Goal: Task Accomplishment & Management: Manage account settings

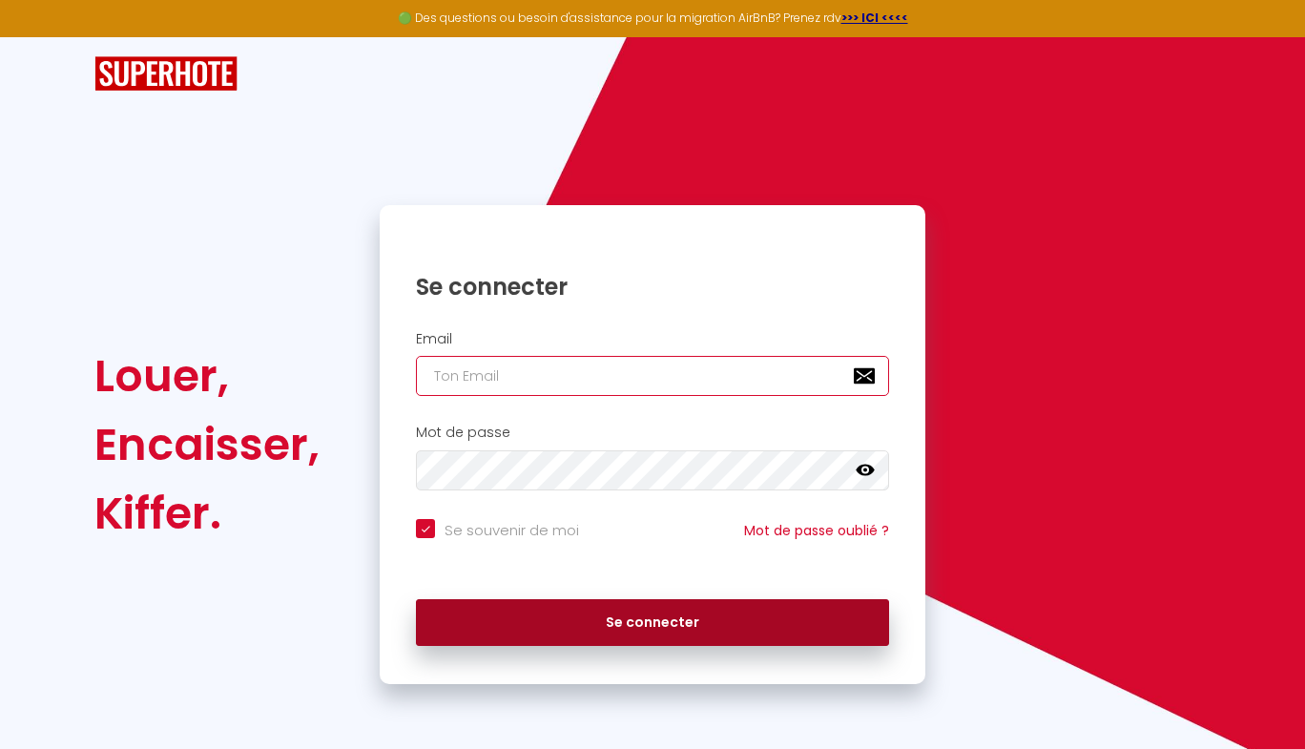
type input "[EMAIL_ADDRESS][DOMAIN_NAME]"
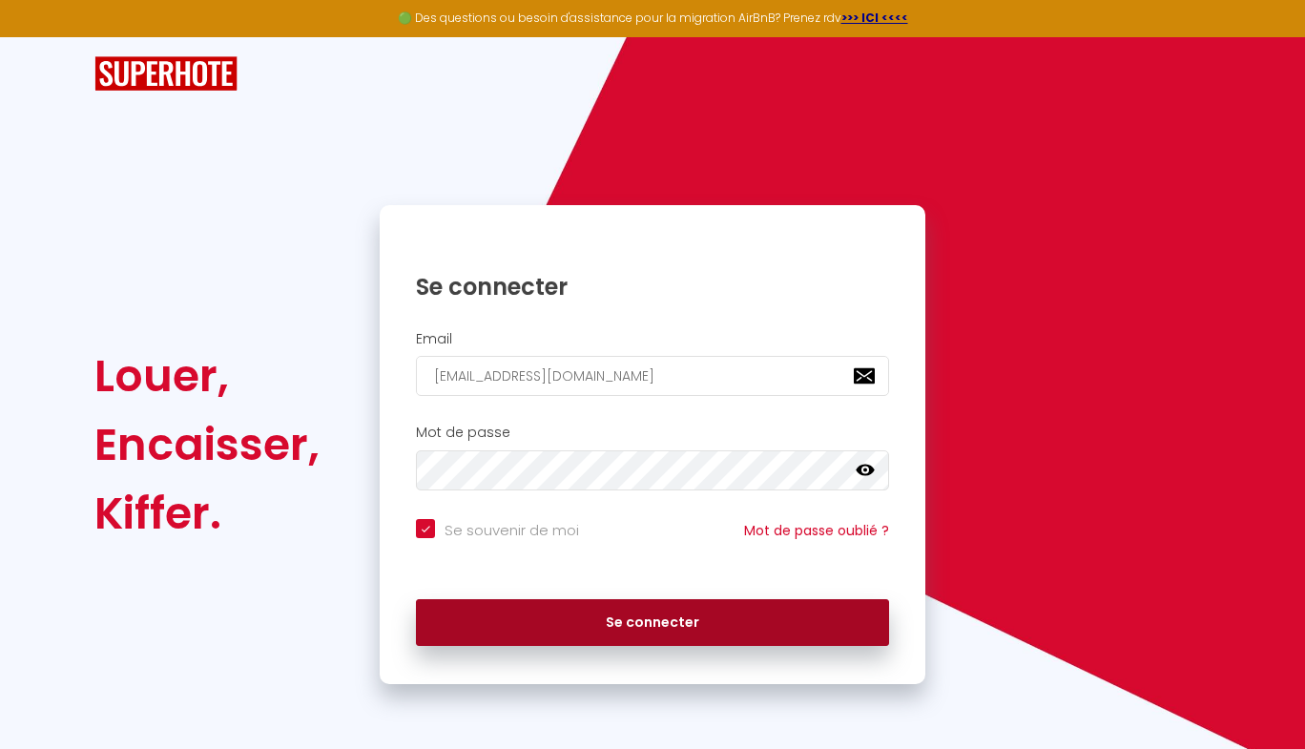
click at [662, 623] on button "Se connecter" at bounding box center [652, 623] width 473 height 48
checkbox input "true"
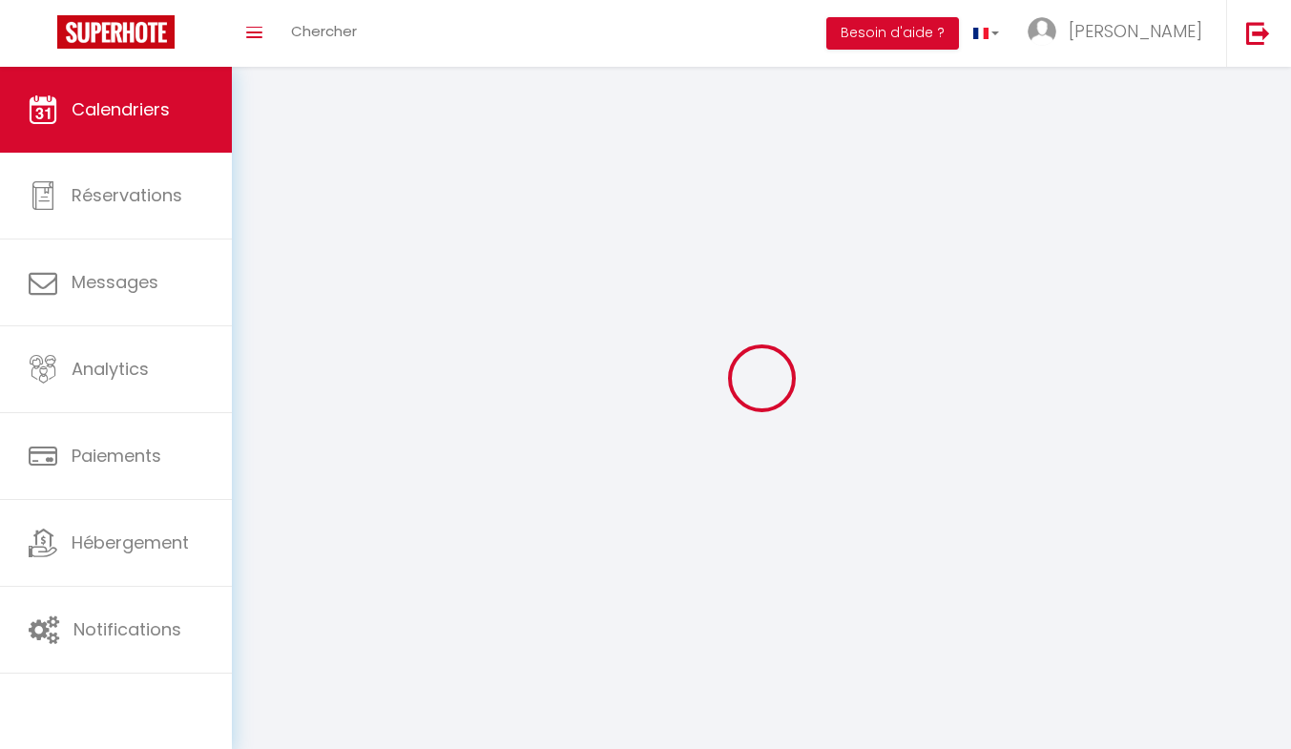
select select
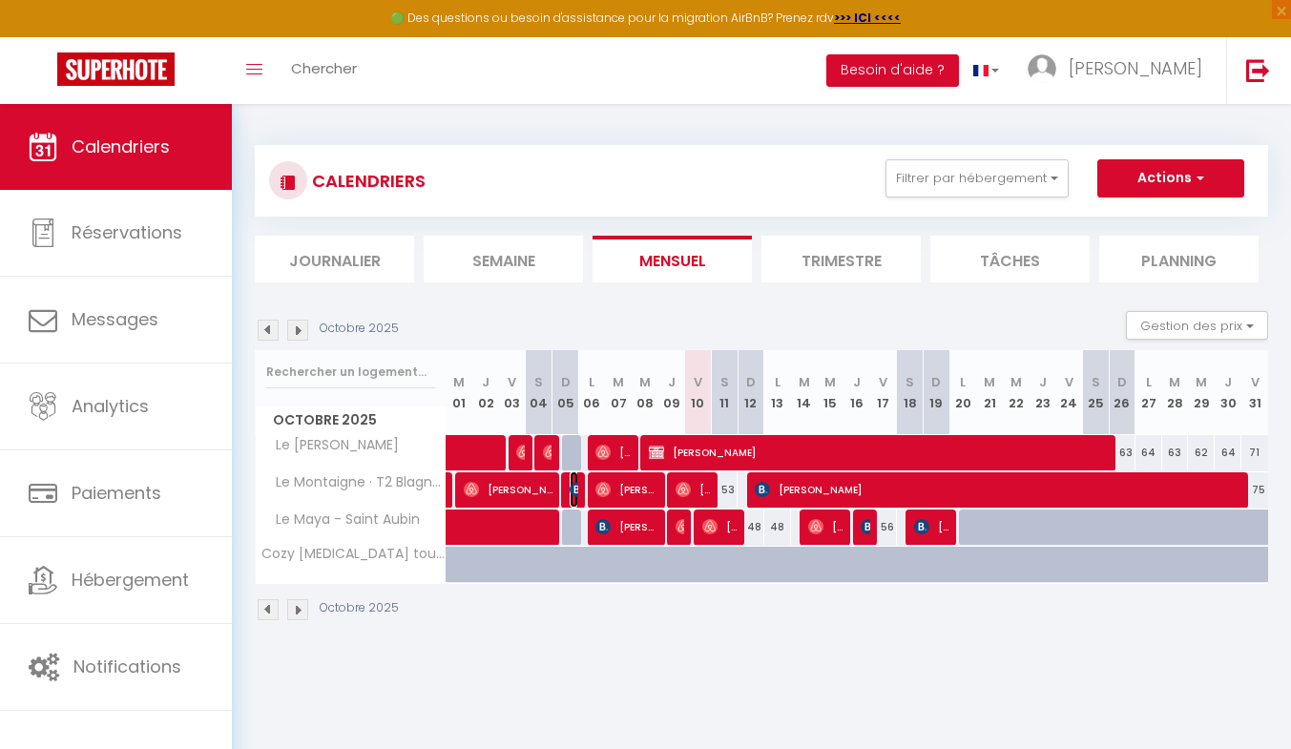
click at [574, 491] on img at bounding box center [576, 489] width 15 height 15
select select "OK"
select select "1"
select select "0"
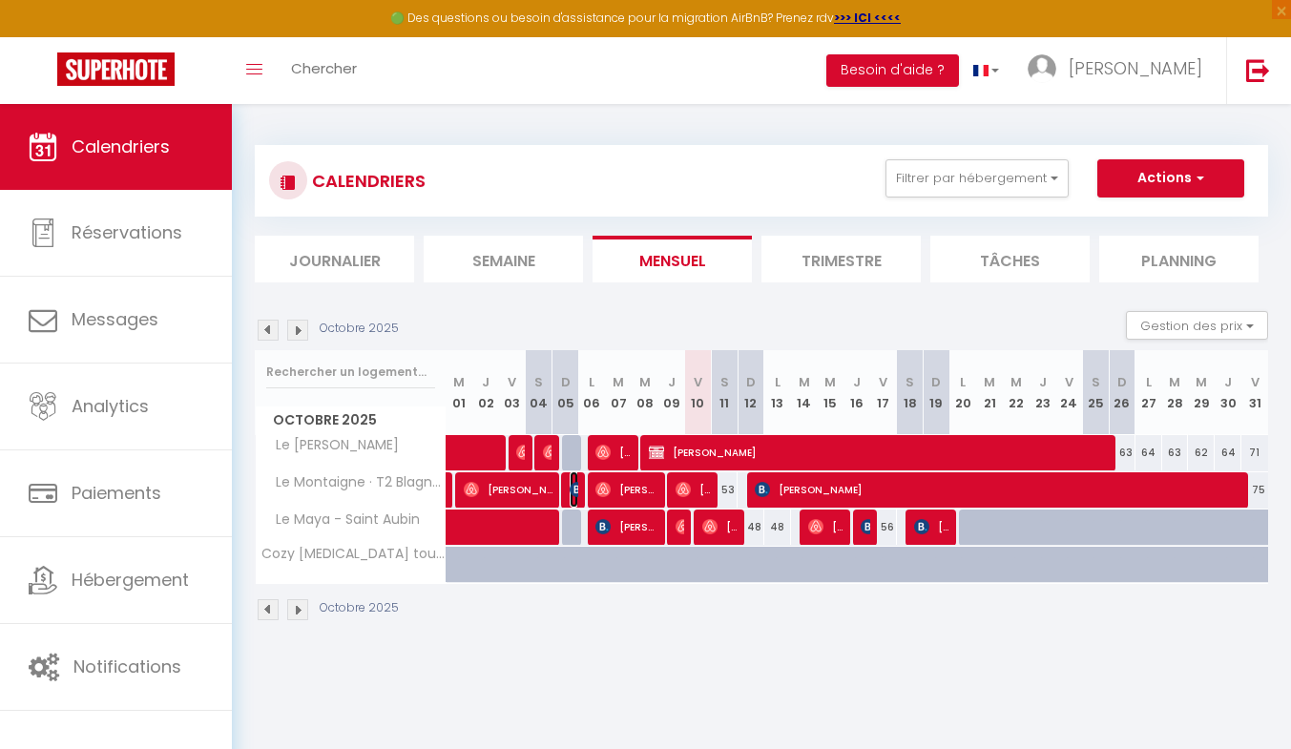
select select "1"
select select
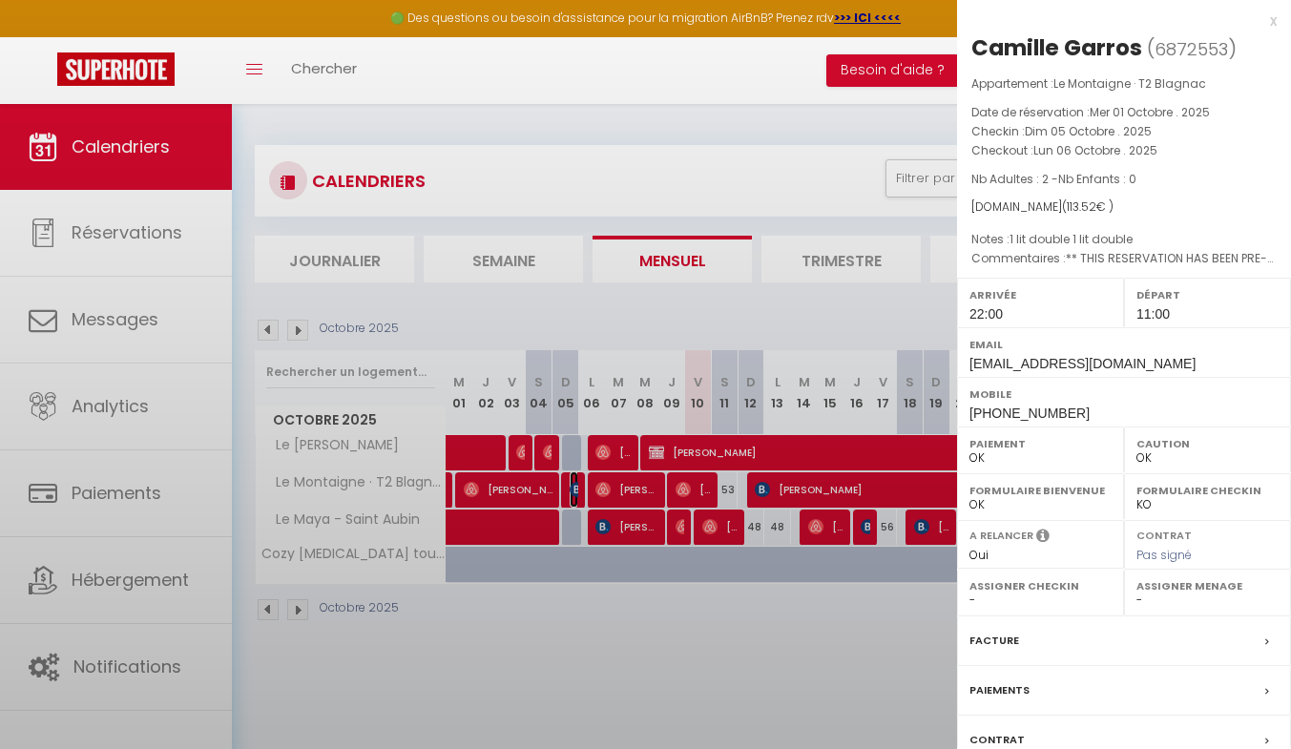
select select "43687"
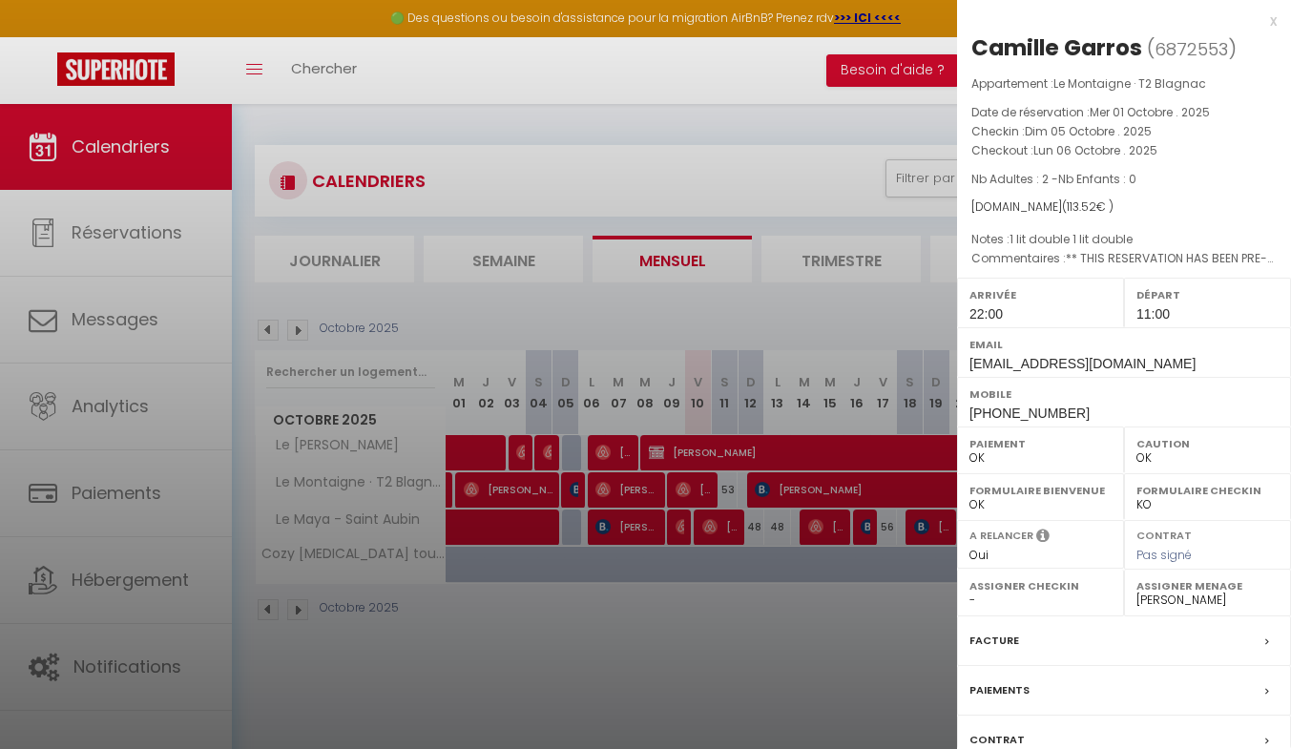
click at [632, 525] on div at bounding box center [645, 374] width 1291 height 749
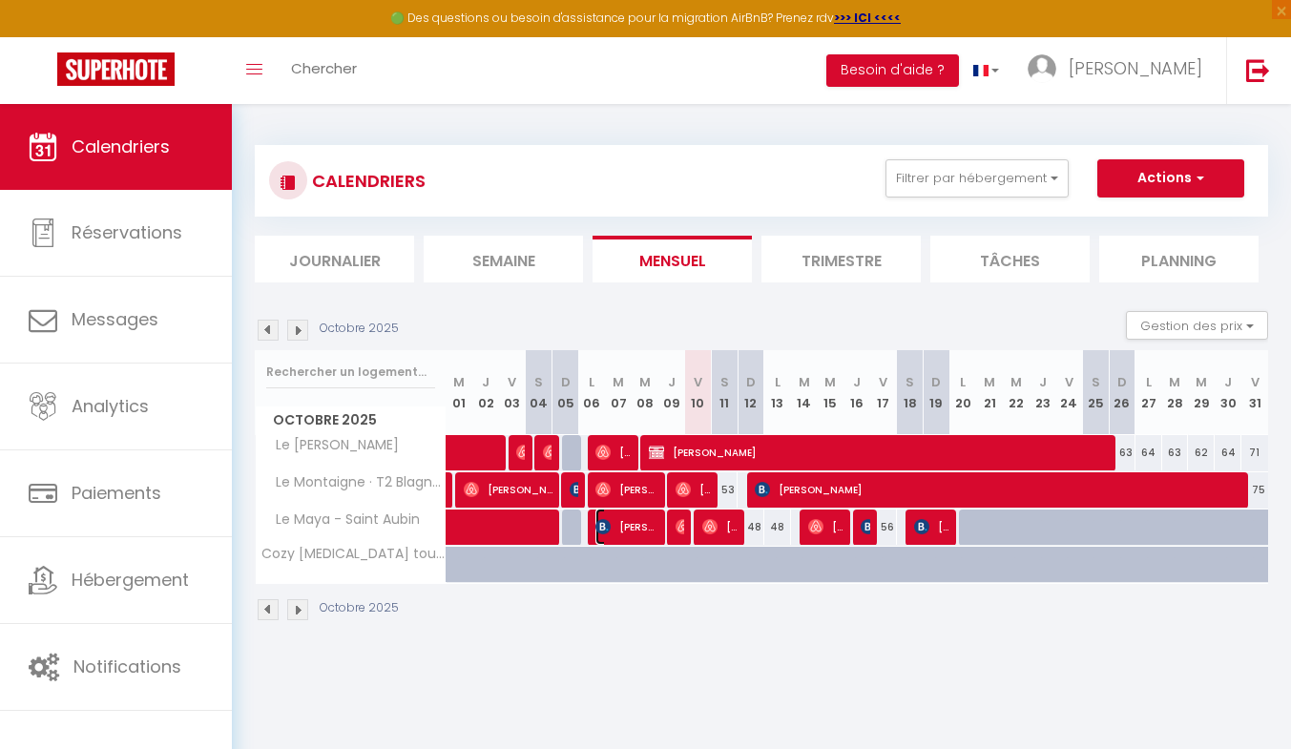
click at [632, 525] on span "[PERSON_NAME]" at bounding box center [626, 526] width 62 height 36
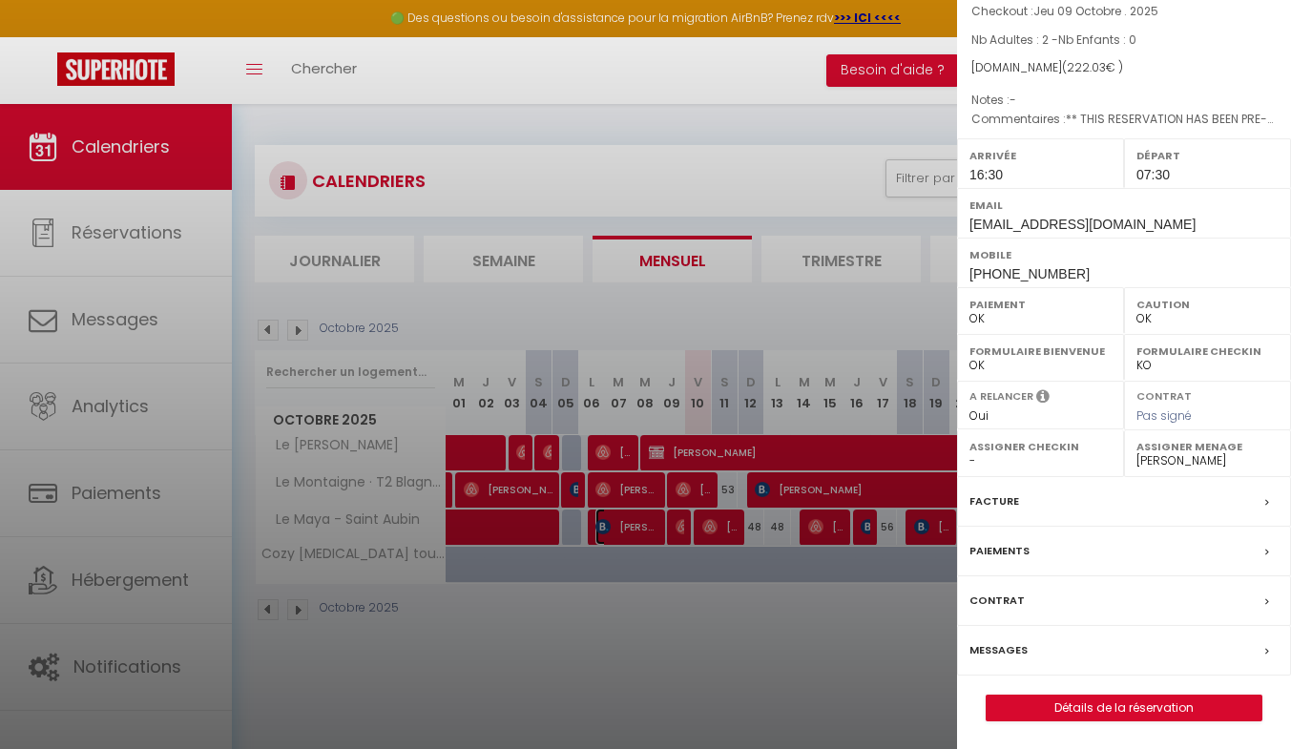
scroll to position [140, 0]
click at [1099, 501] on div "Facture" at bounding box center [1124, 501] width 334 height 50
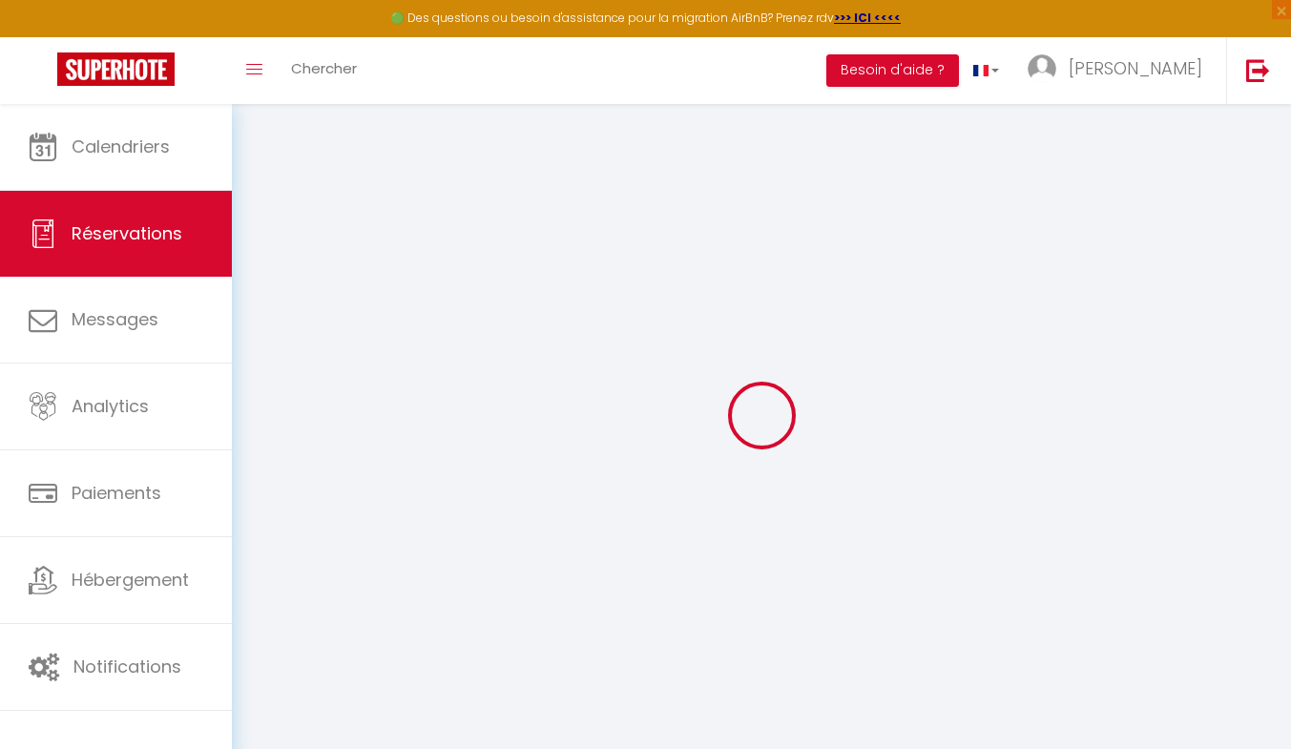
select select
checkbox input "false"
type \?0 "** THIS RESERVATION HAS BEEN PRE-PAID ** Reservation has a cancellation grace p…"
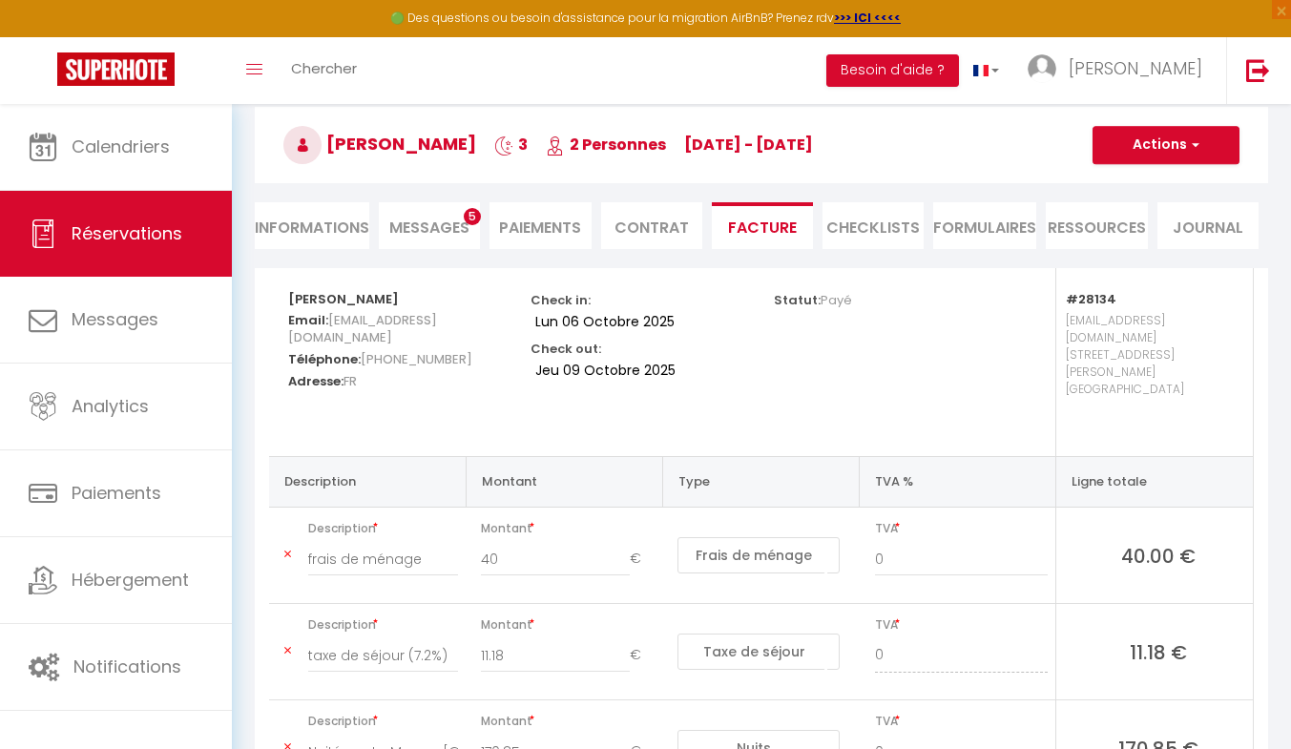
scroll to position [83, 0]
click at [437, 332] on span "[EMAIL_ADDRESS][DOMAIN_NAME]" at bounding box center [362, 330] width 149 height 45
click at [1135, 155] on button "Actions" at bounding box center [1165, 147] width 147 height 38
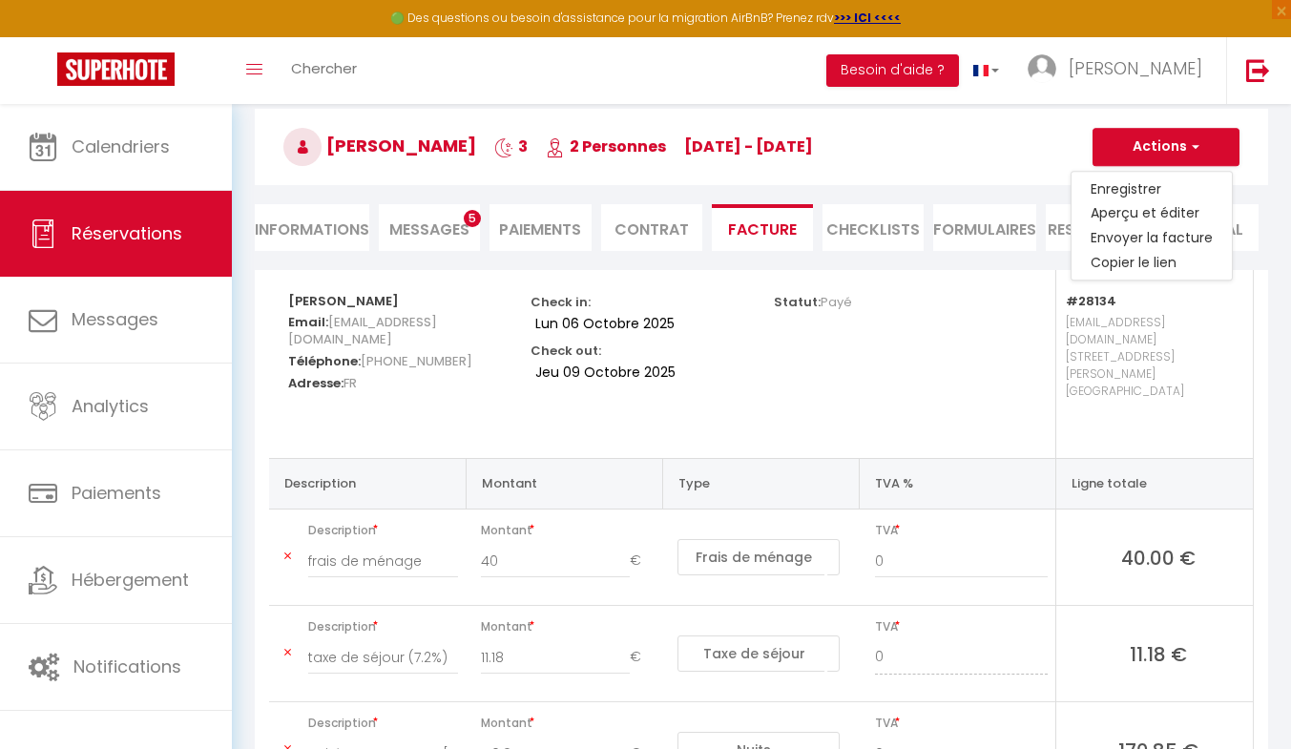
click at [427, 225] on span "Messages" at bounding box center [429, 229] width 80 height 22
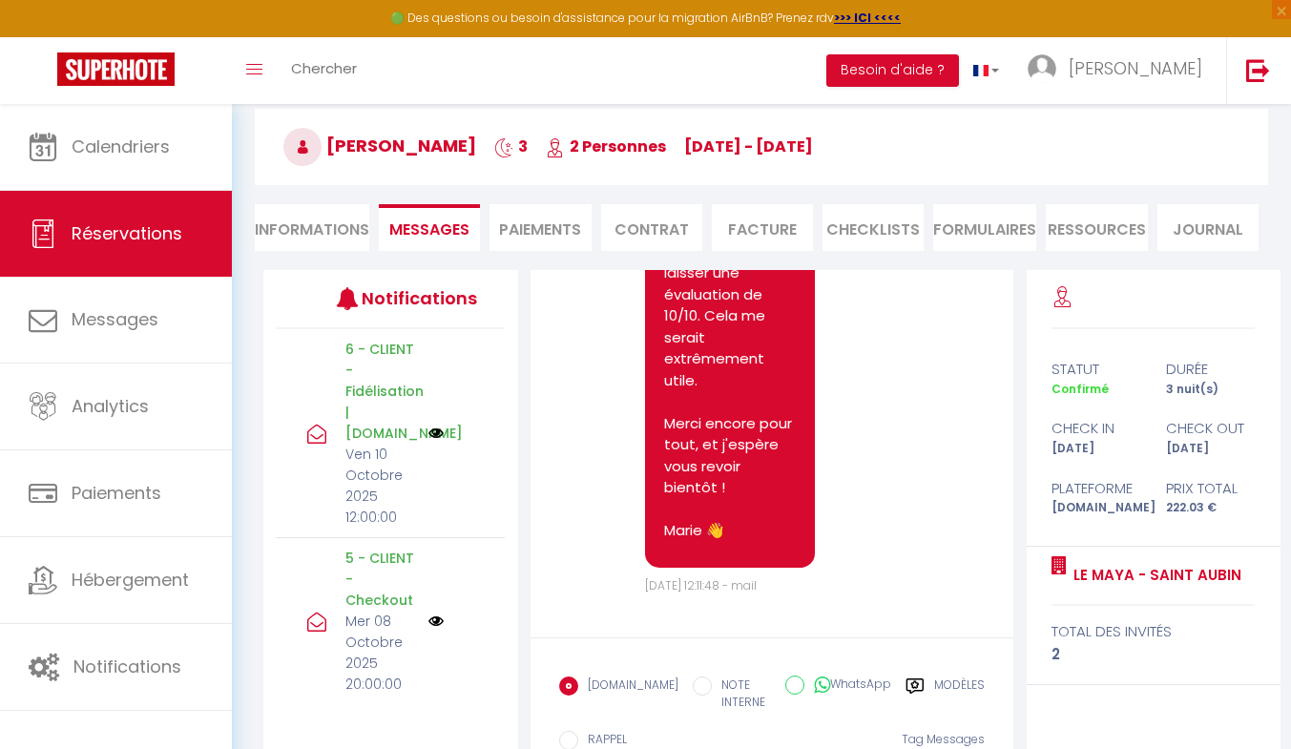
scroll to position [218, 0]
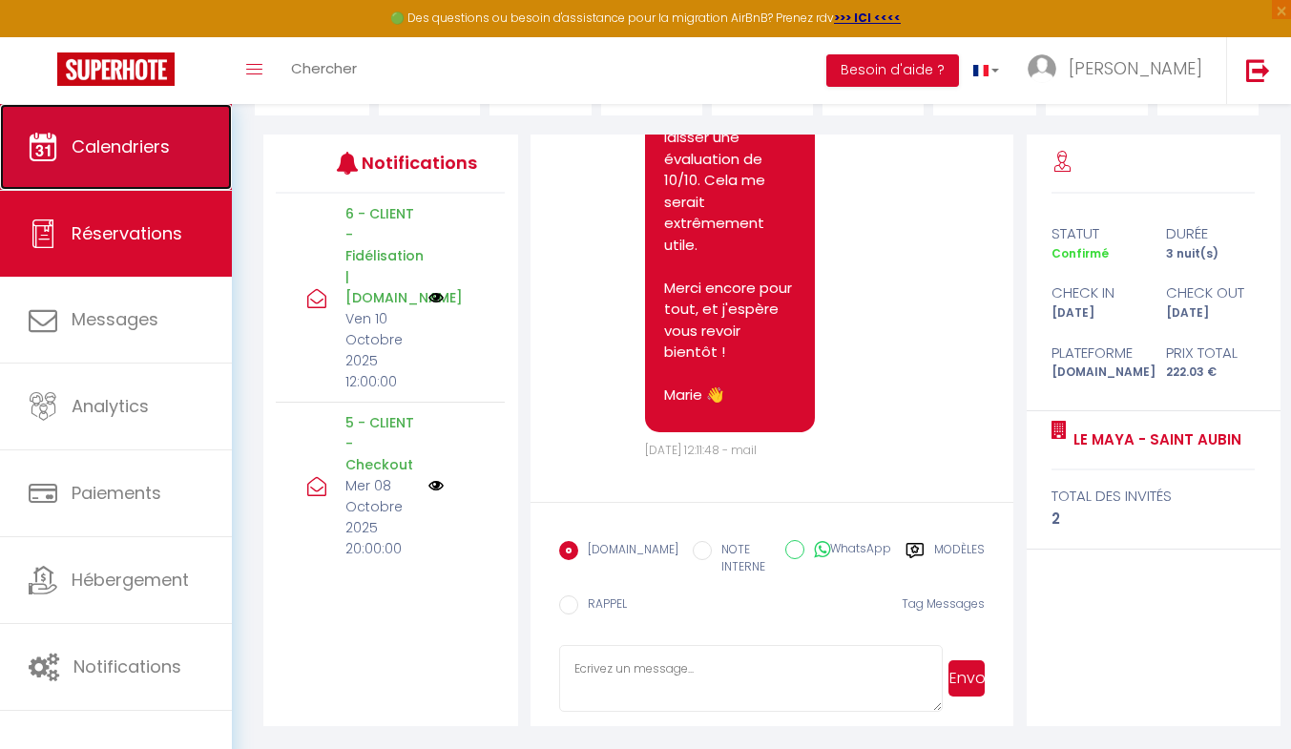
click at [131, 157] on span "Calendriers" at bounding box center [121, 147] width 98 height 24
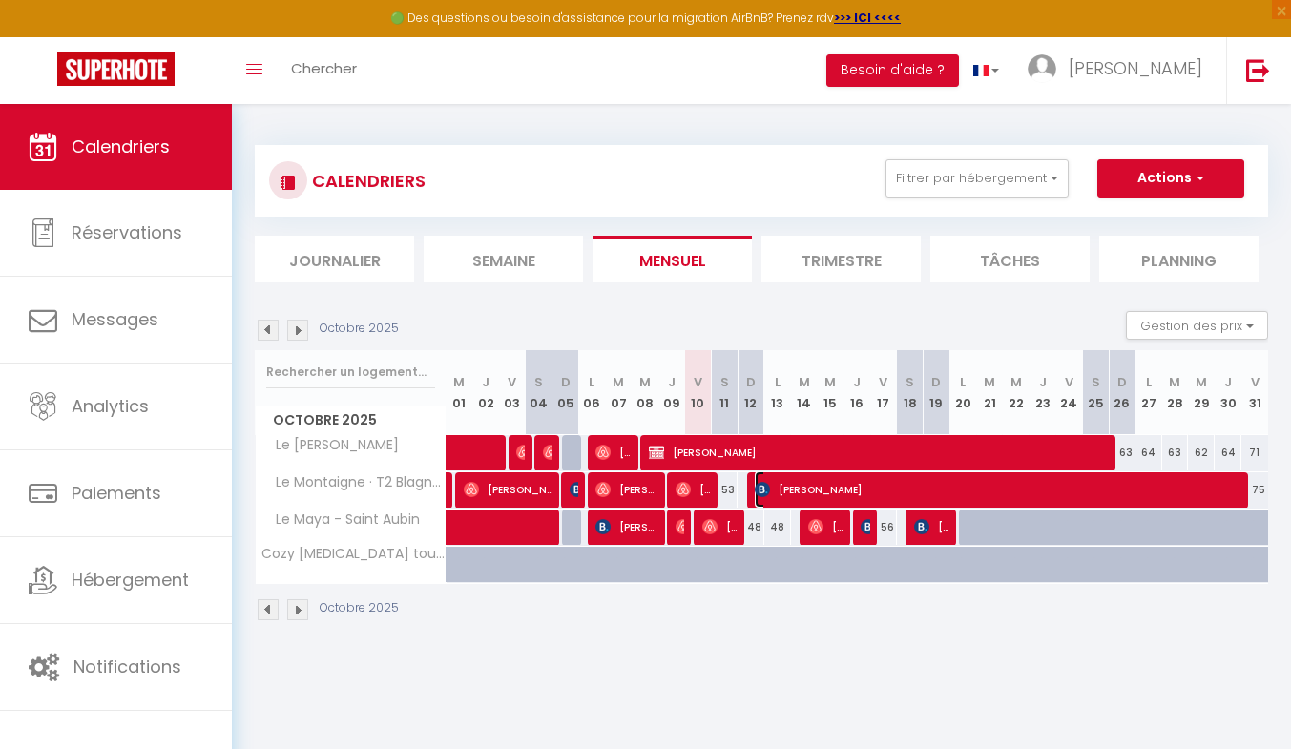
click at [800, 483] on span "[PERSON_NAME]" at bounding box center [999, 489] width 489 height 36
select select "OK"
select select "1"
select select "0"
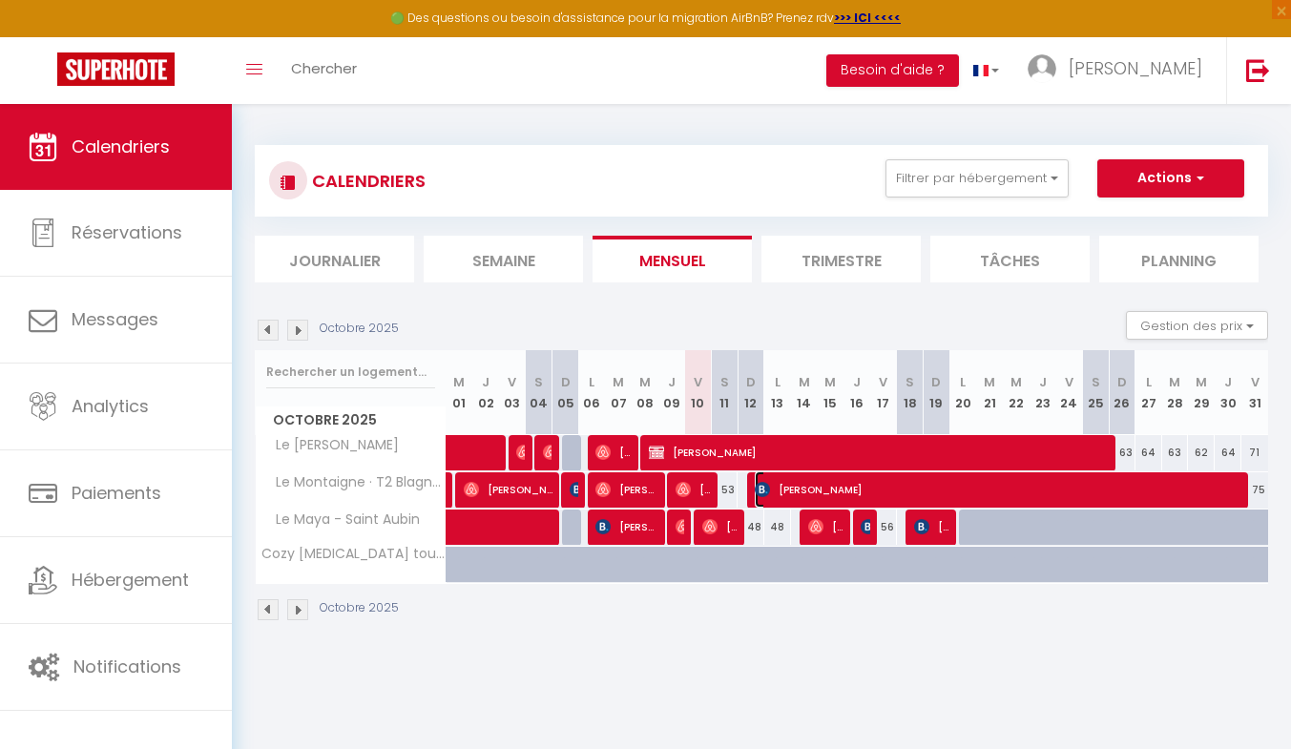
select select "1"
select select
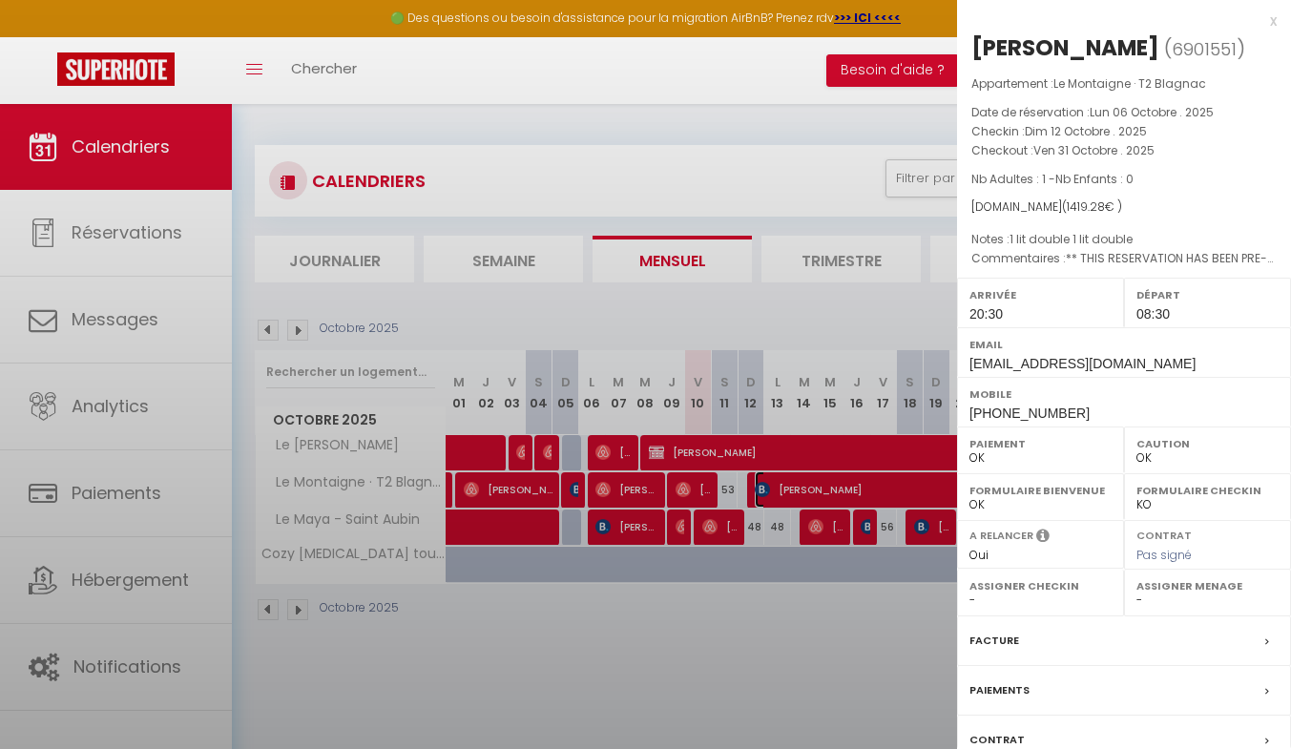
select select "43687"
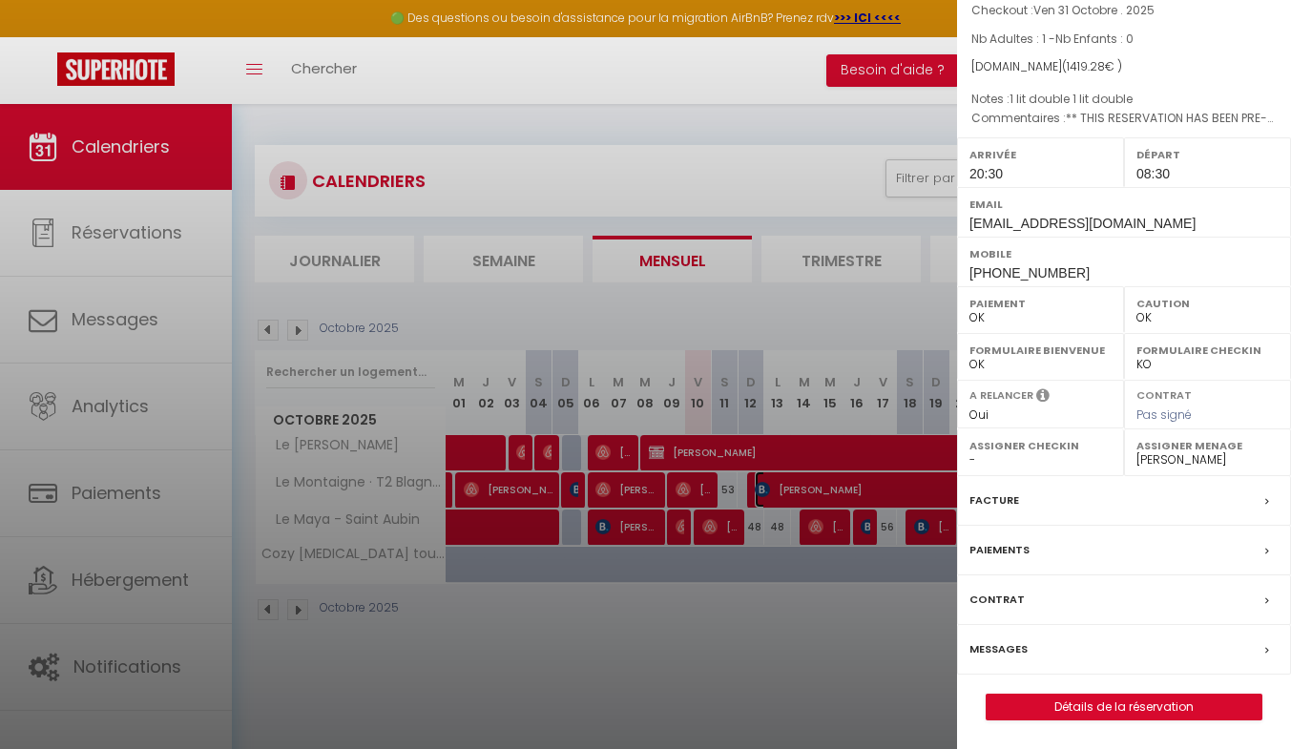
scroll to position [139, 0]
click at [1207, 500] on div "Facture" at bounding box center [1124, 502] width 334 height 50
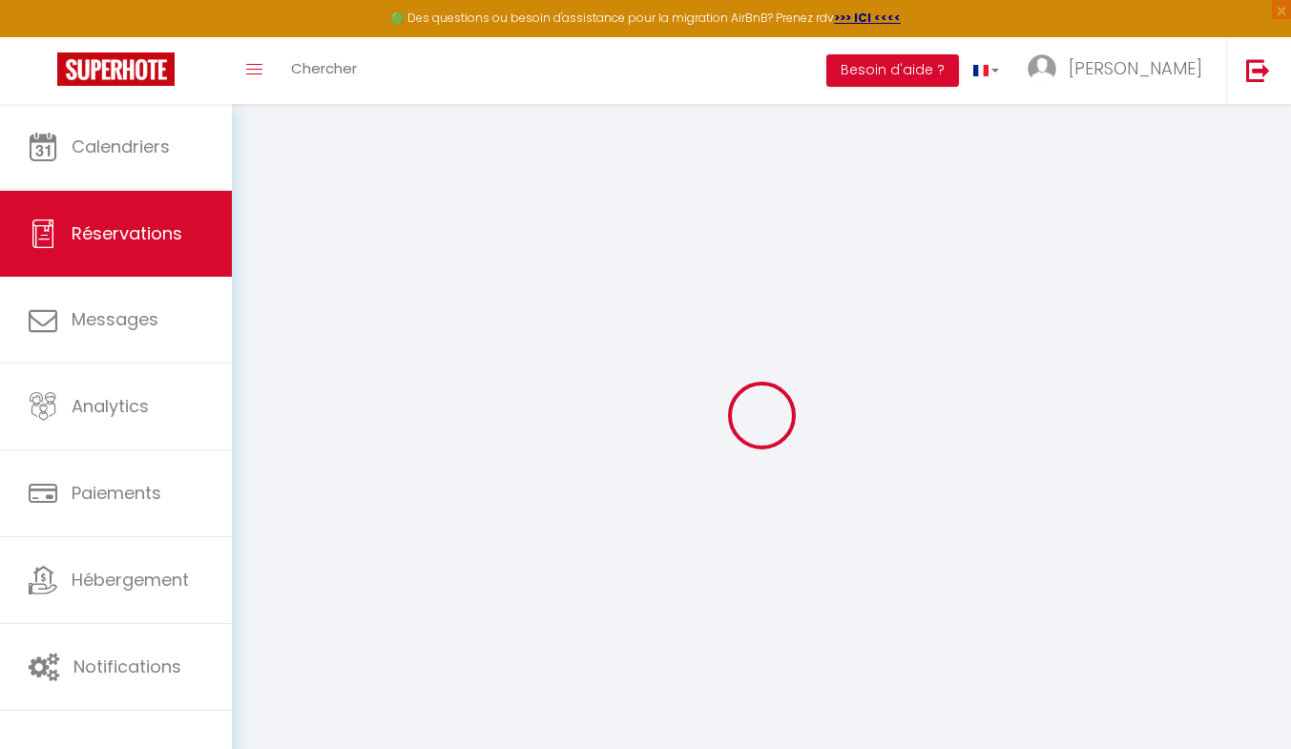
select select "cleaning"
select select "taxes"
select select
checkbox input "false"
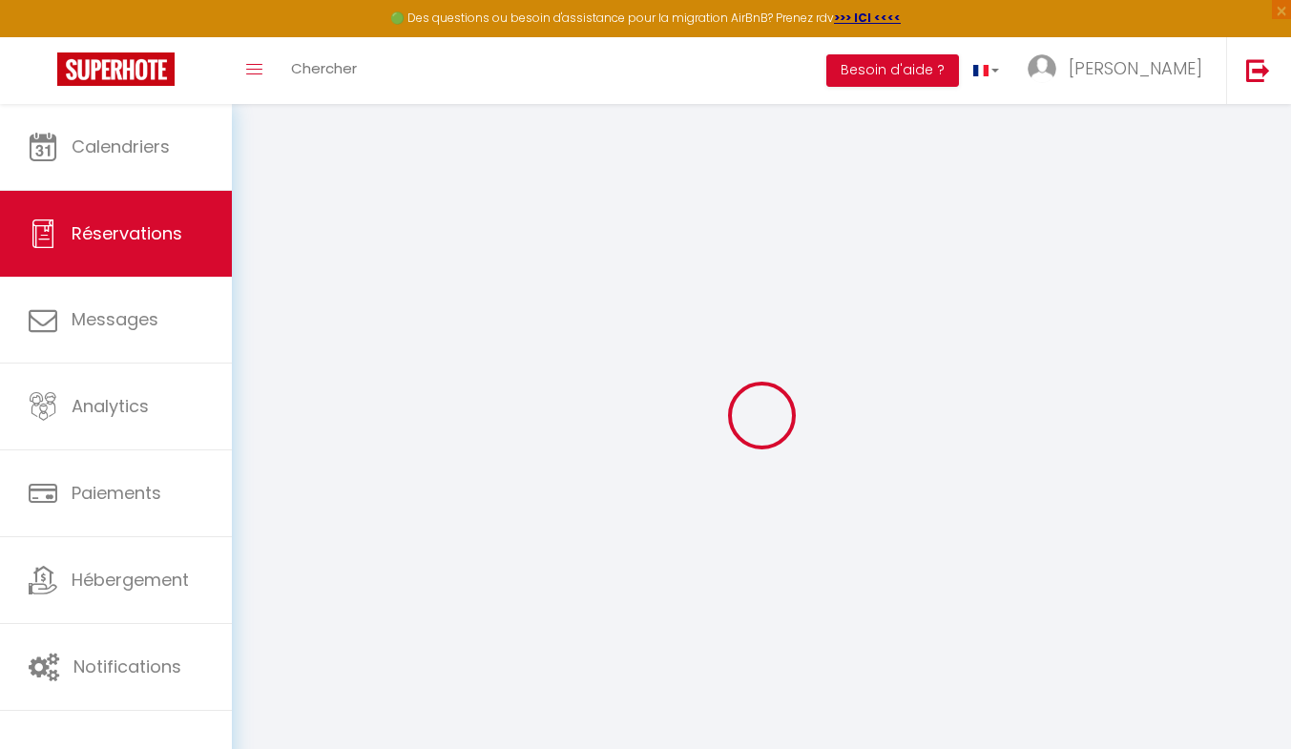
select index
select select
checkbox input "false"
select index
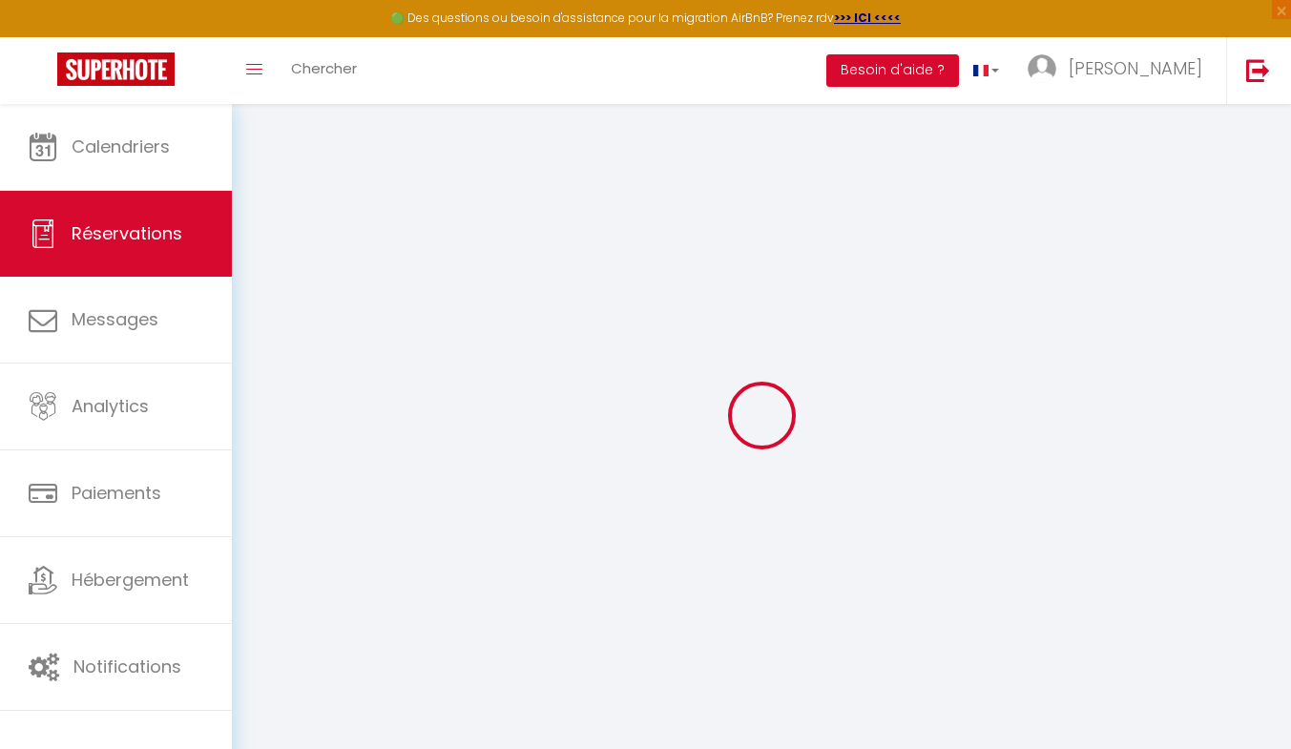
type \?1 "** THIS RESERVATION HAS BEEN PRE-PAID ** Reservation has a cancellation grace p…"
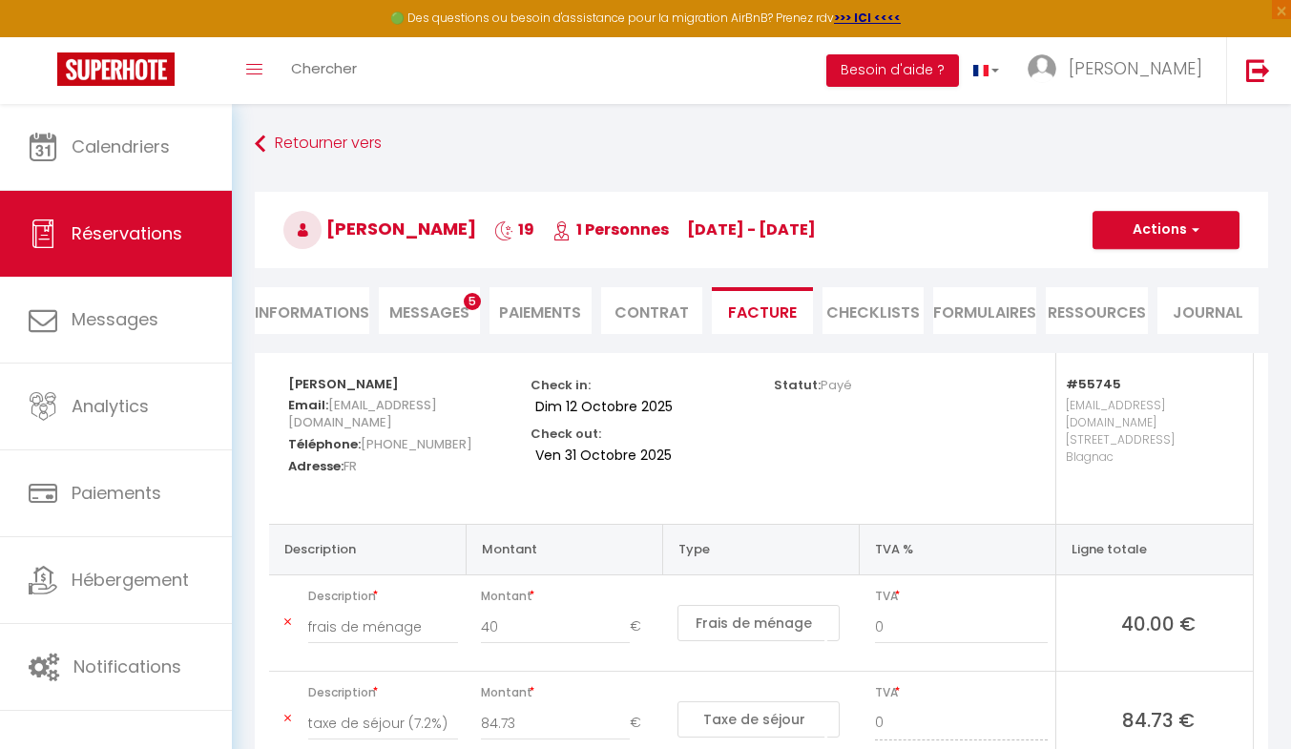
click at [321, 313] on li "Informations" at bounding box center [312, 310] width 114 height 47
select index
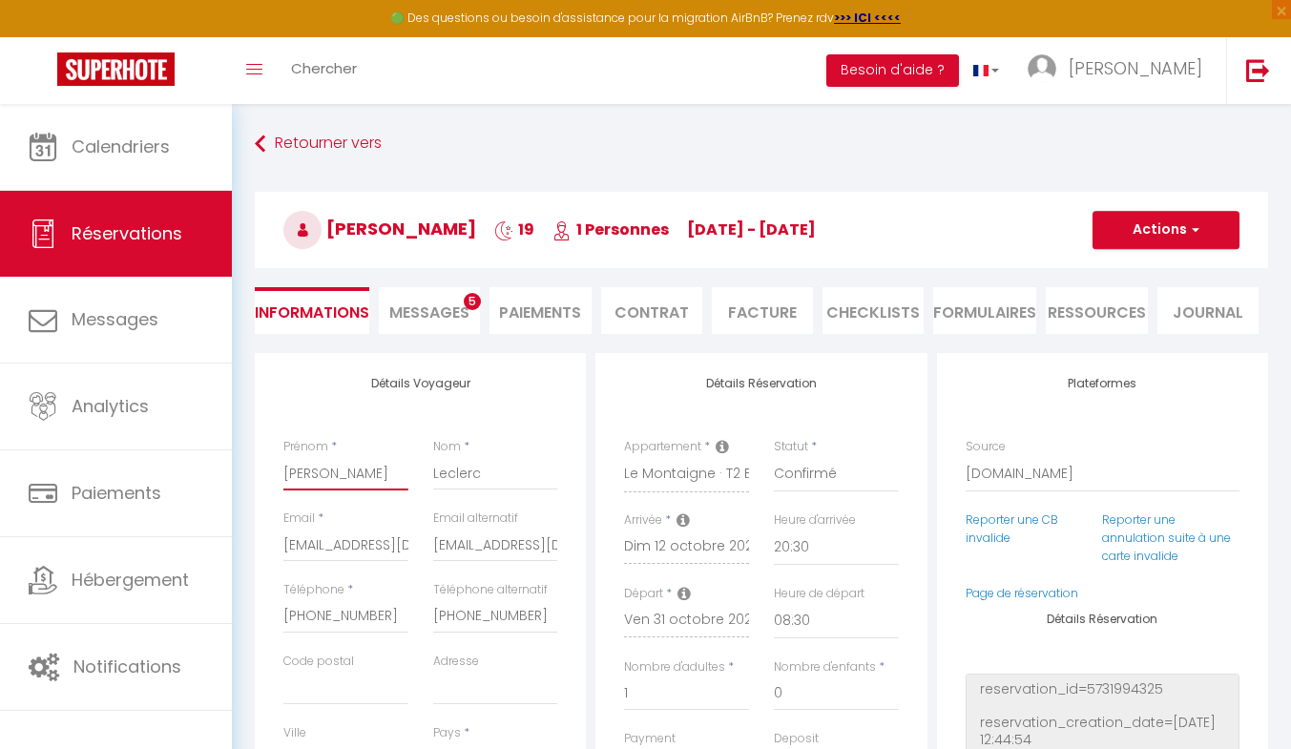
click at [336, 472] on input "[PERSON_NAME]" at bounding box center [345, 473] width 125 height 34
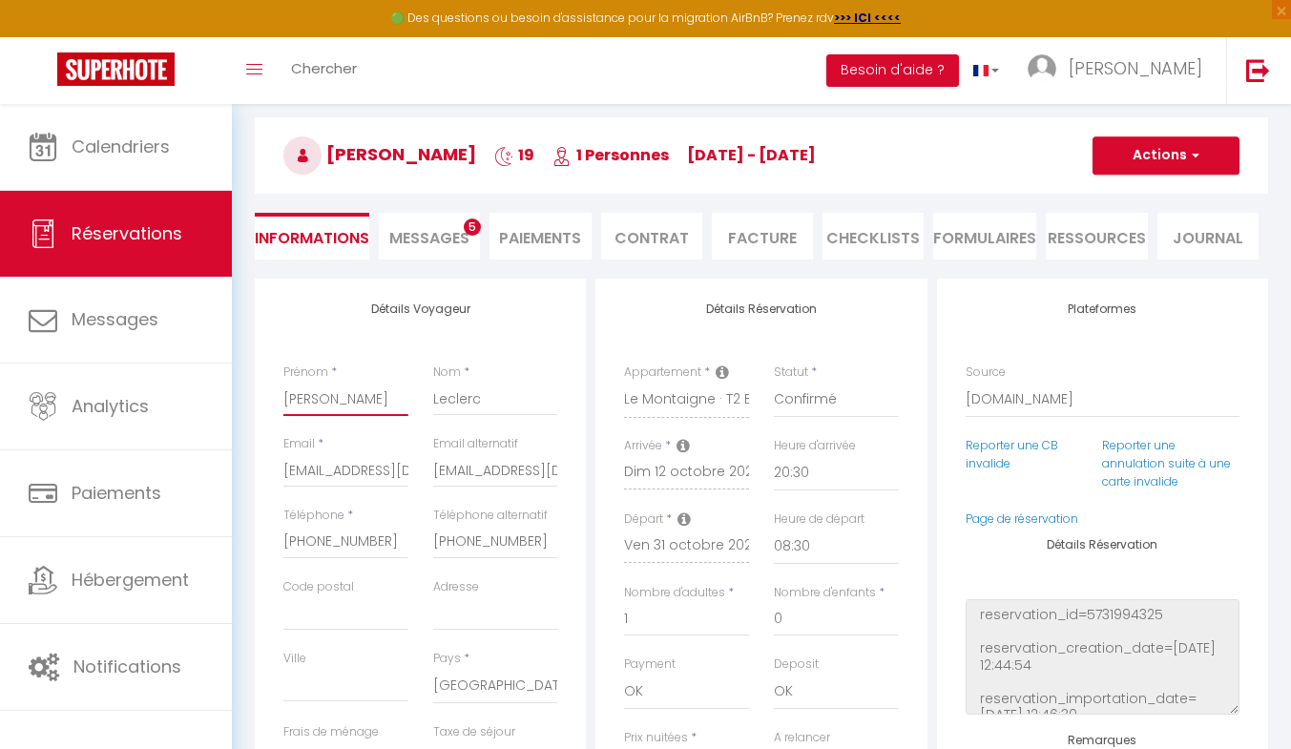
scroll to position [73, 0]
type input "Samue"
select index
checkbox input "false"
type input "Samu"
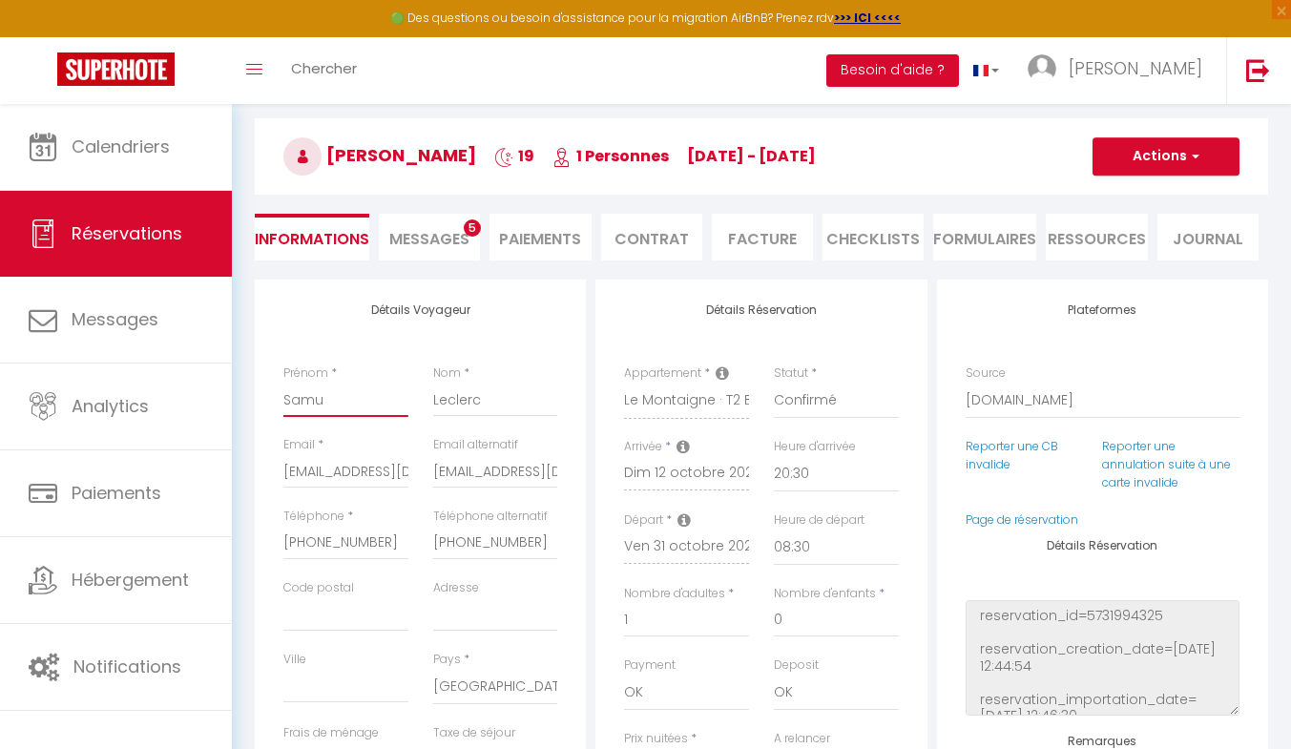
select index
checkbox input "false"
type input "[PERSON_NAME]"
select index
checkbox input "false"
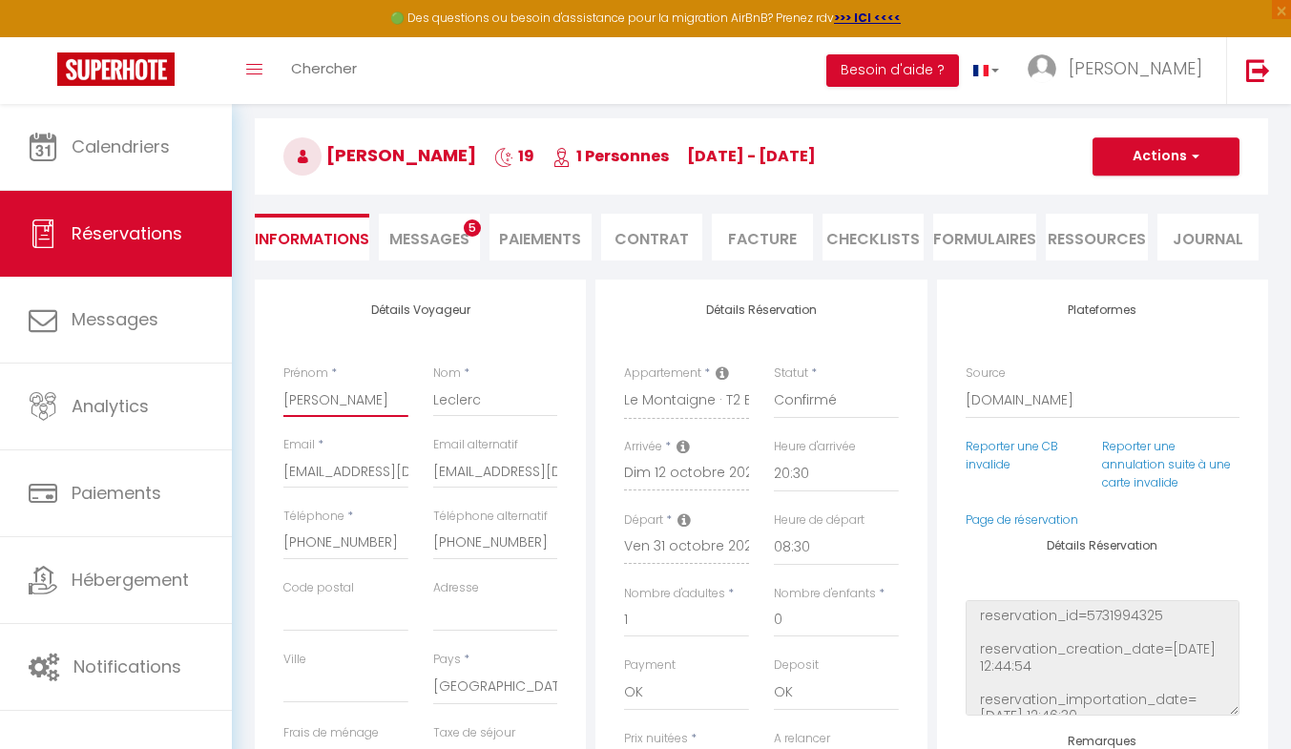
type input "Sa"
select index
checkbox input "false"
type input "S"
select index
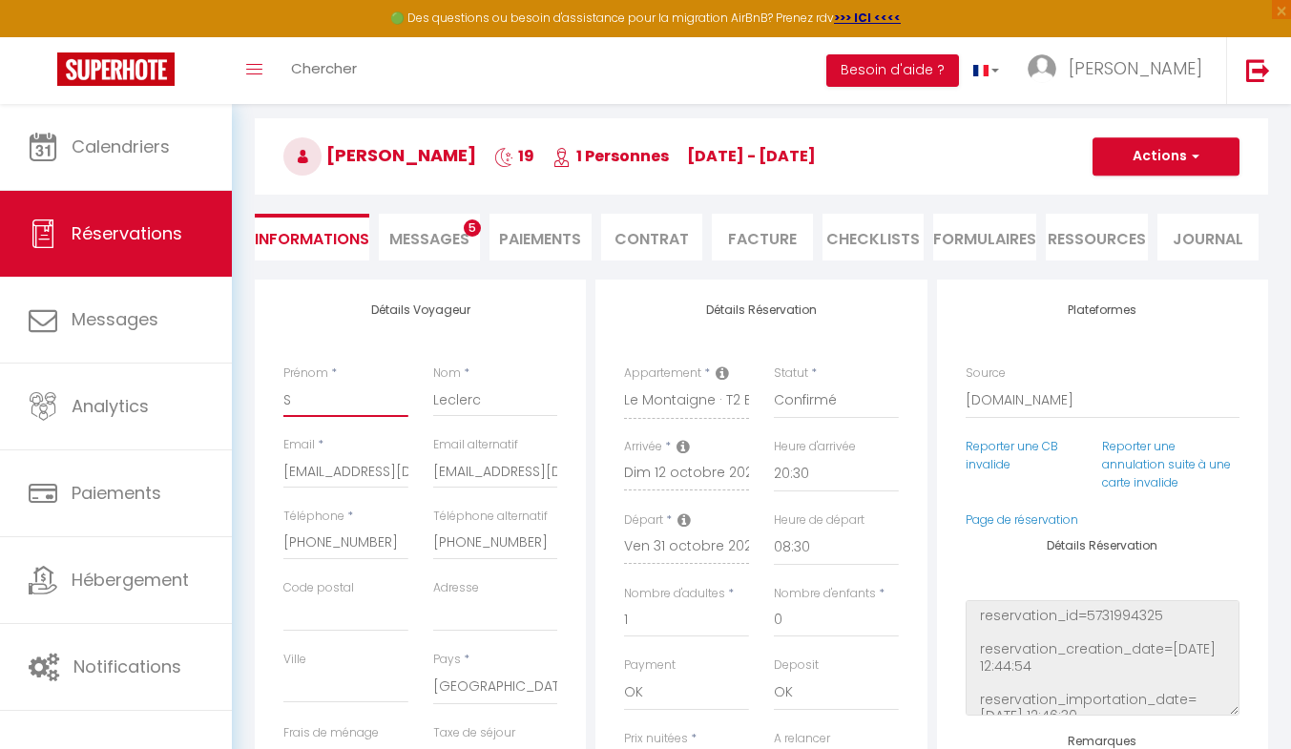
checkbox input "false"
select index
checkbox input "false"
type input "s"
select index
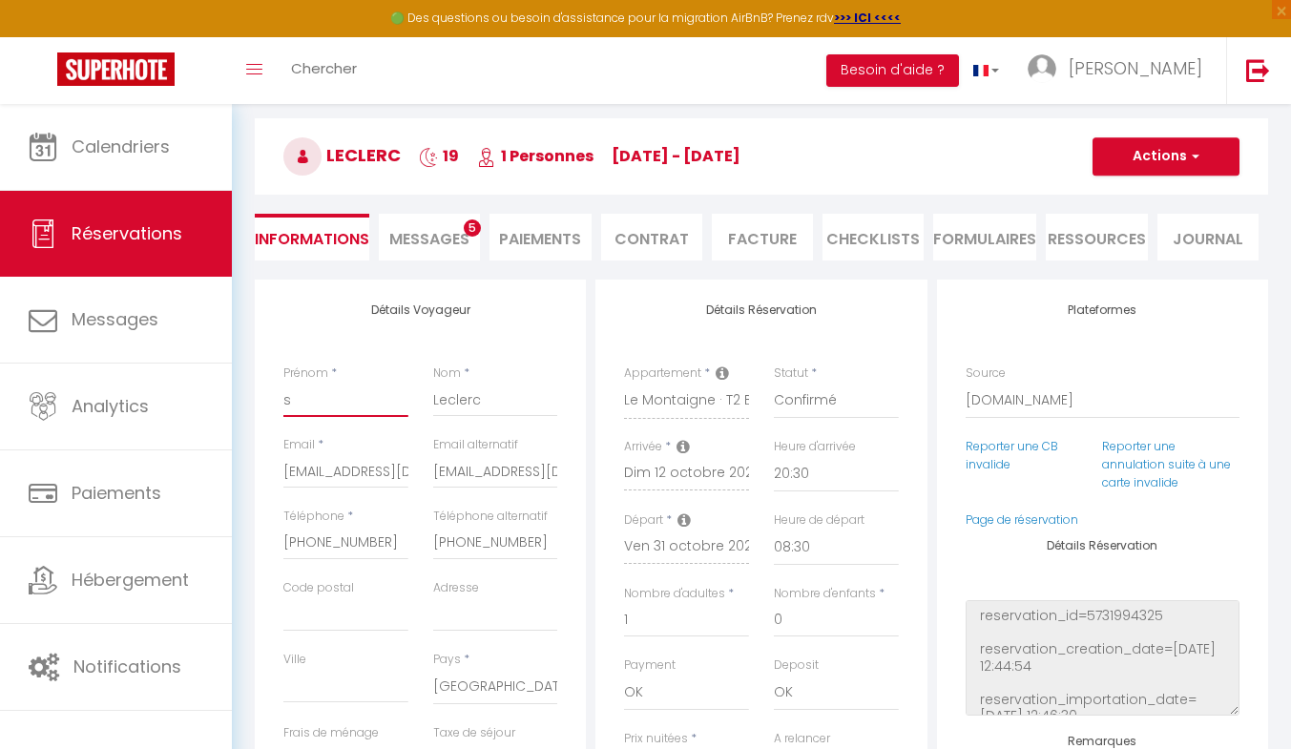
checkbox input "false"
select index
checkbox input "false"
type input "S"
select index
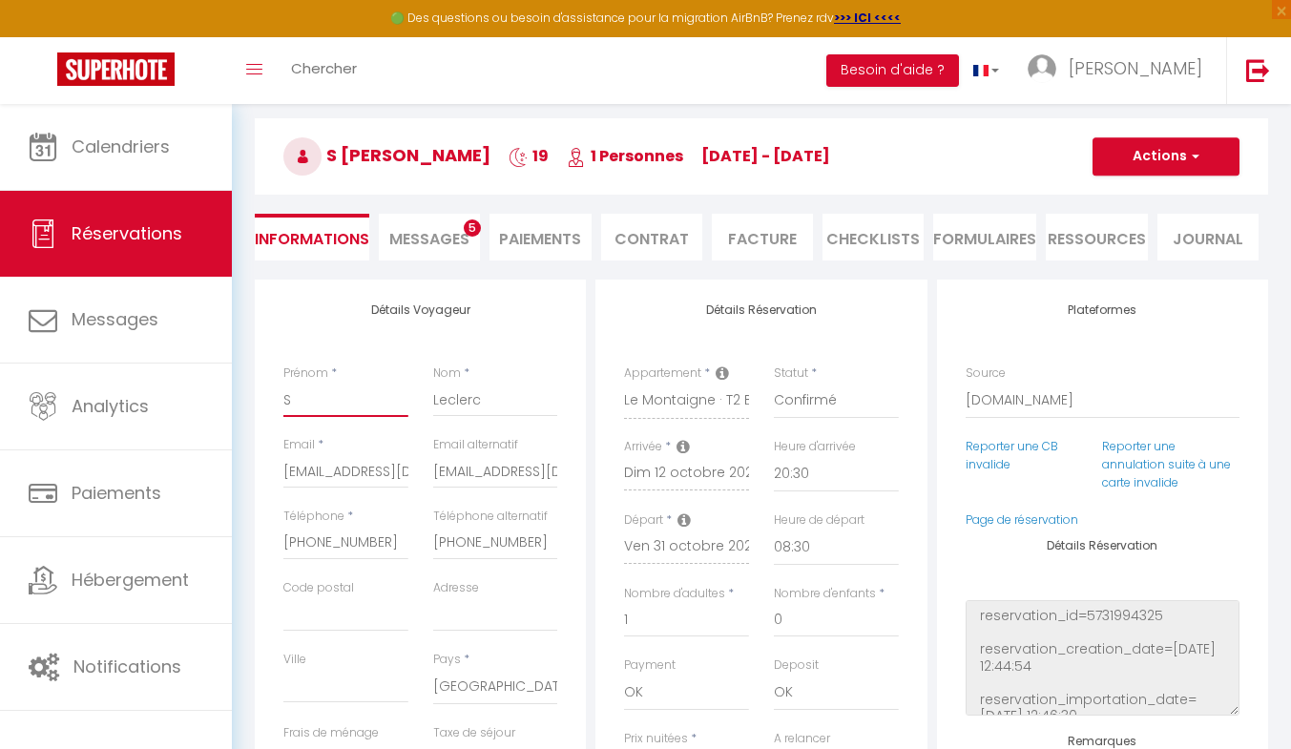
checkbox input "false"
type input "So"
select index
checkbox input "false"
type input "Soc"
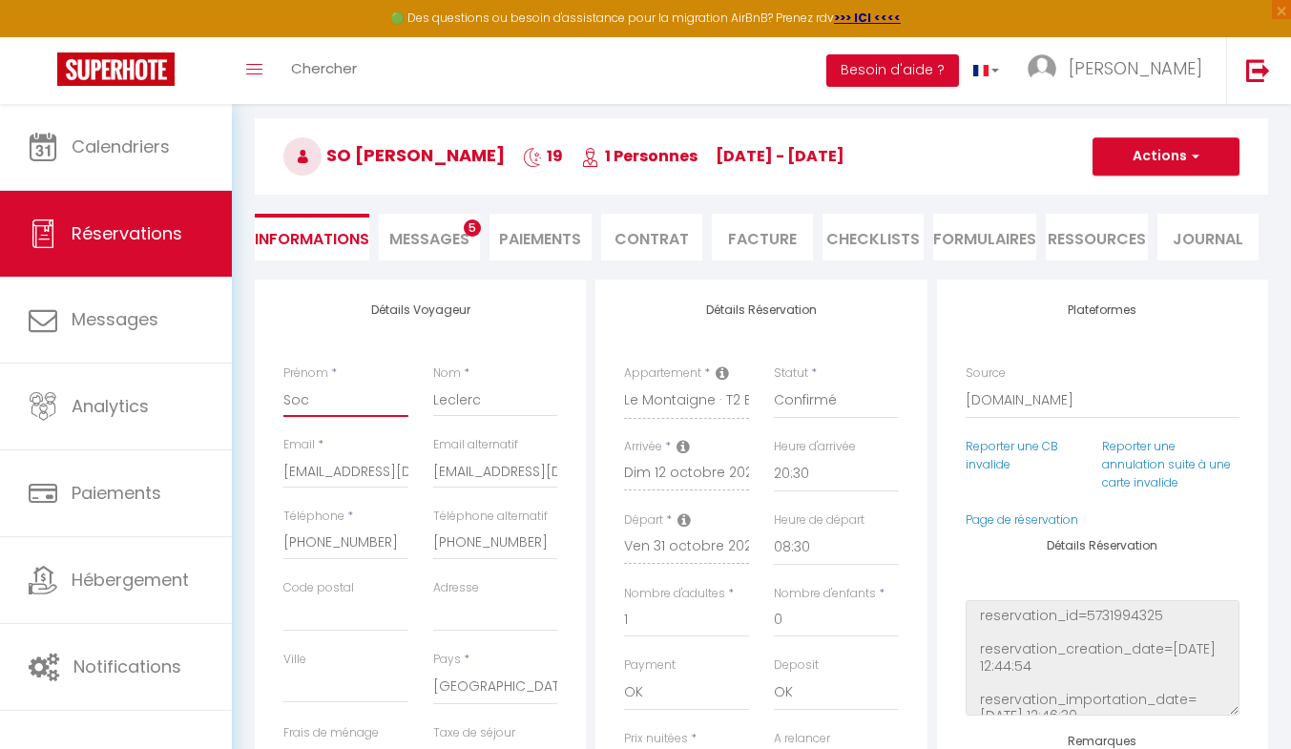
select index
checkbox input "false"
type input "Soci"
select index
checkbox input "false"
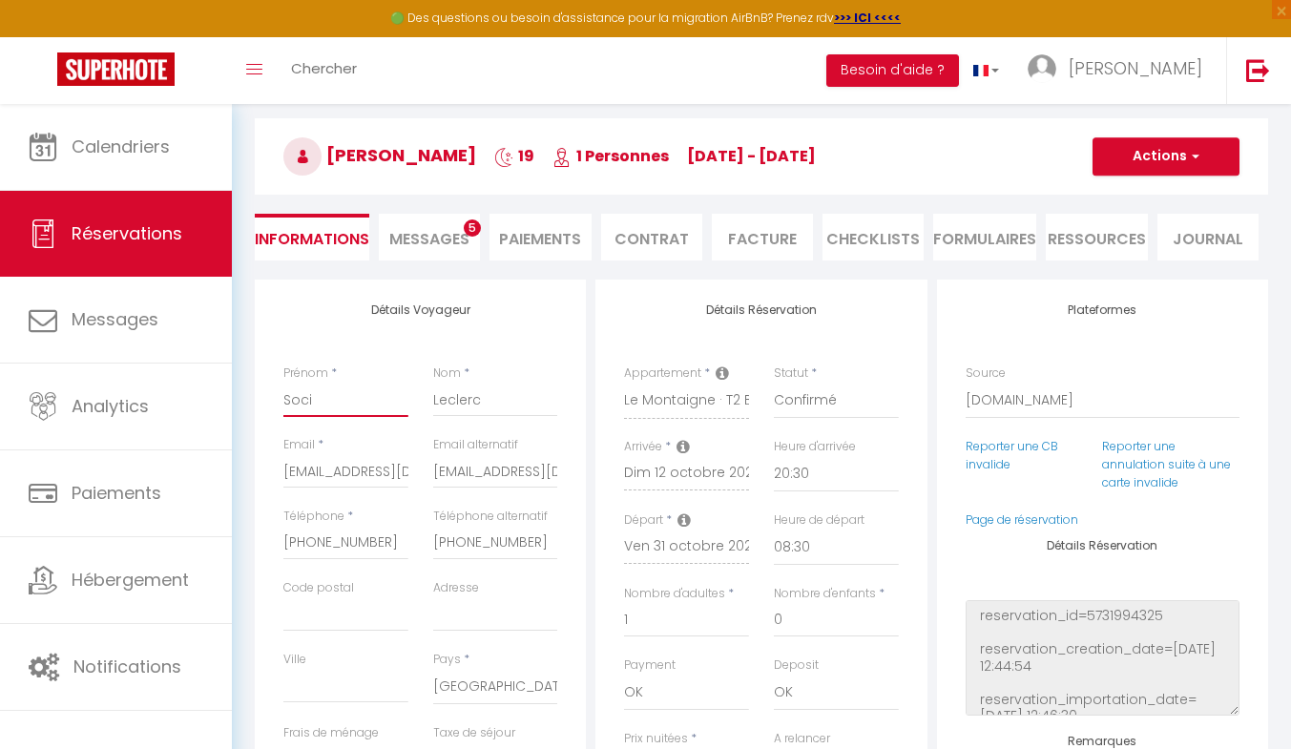
type input "Socié"
select index
checkbox input "false"
type input "Sociét"
select index
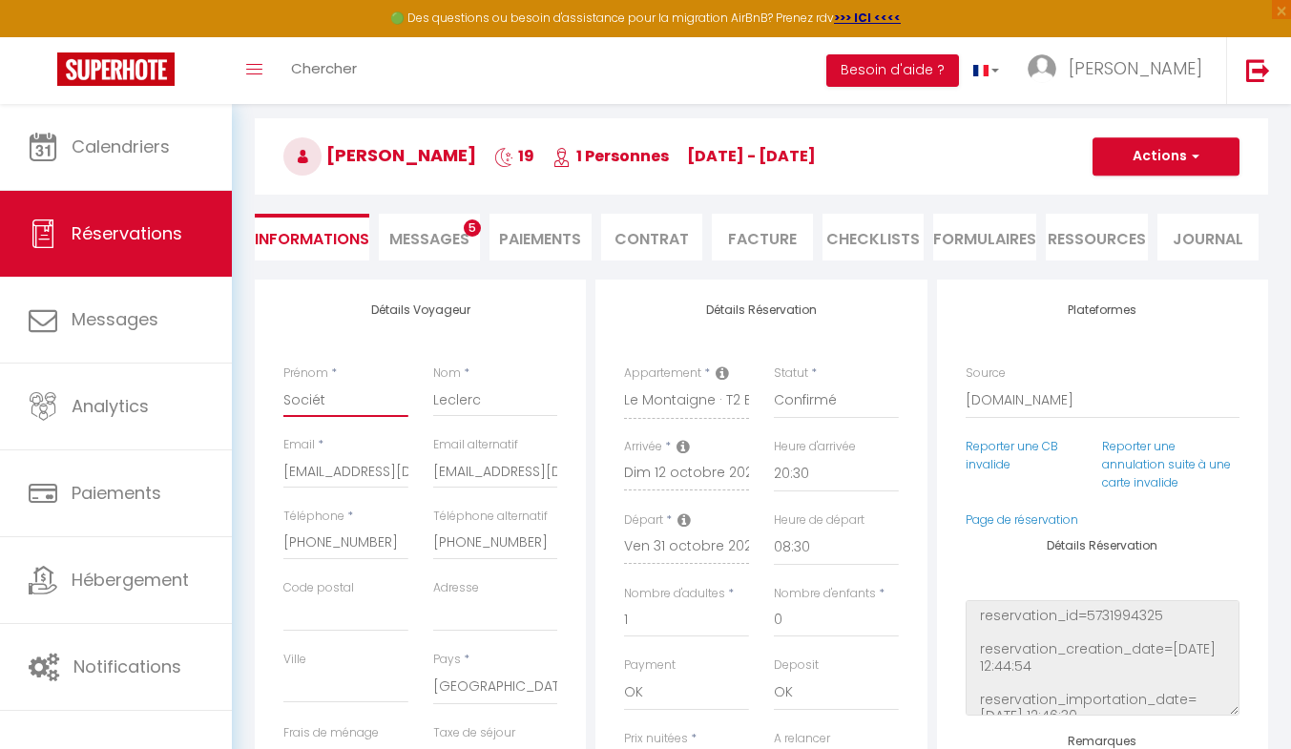
checkbox input "false"
type input "Société"
select index
checkbox input "false"
type input "Société"
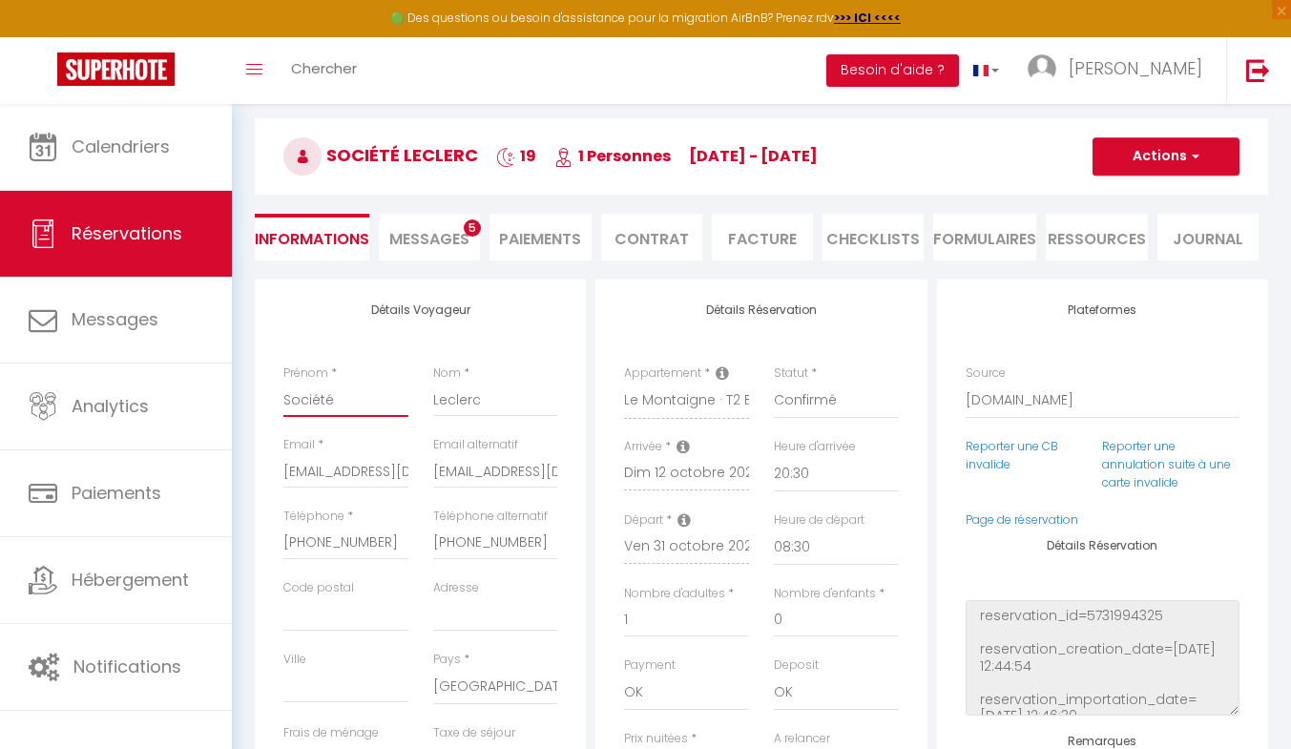
select index
checkbox input "false"
type input "Société"
click at [481, 404] on input "Leclerc" at bounding box center [495, 400] width 125 height 34
type input "Lecler"
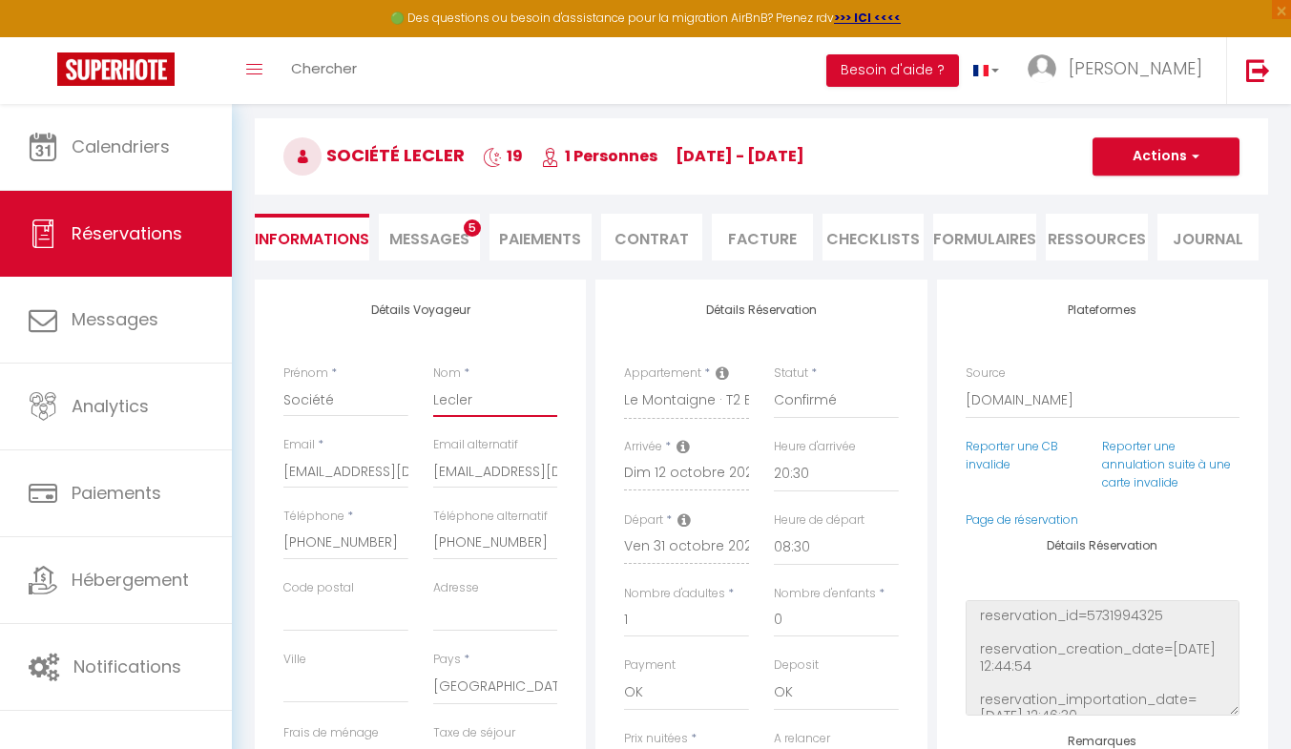
select index
checkbox input "false"
type input "Lecle"
select index
checkbox input "false"
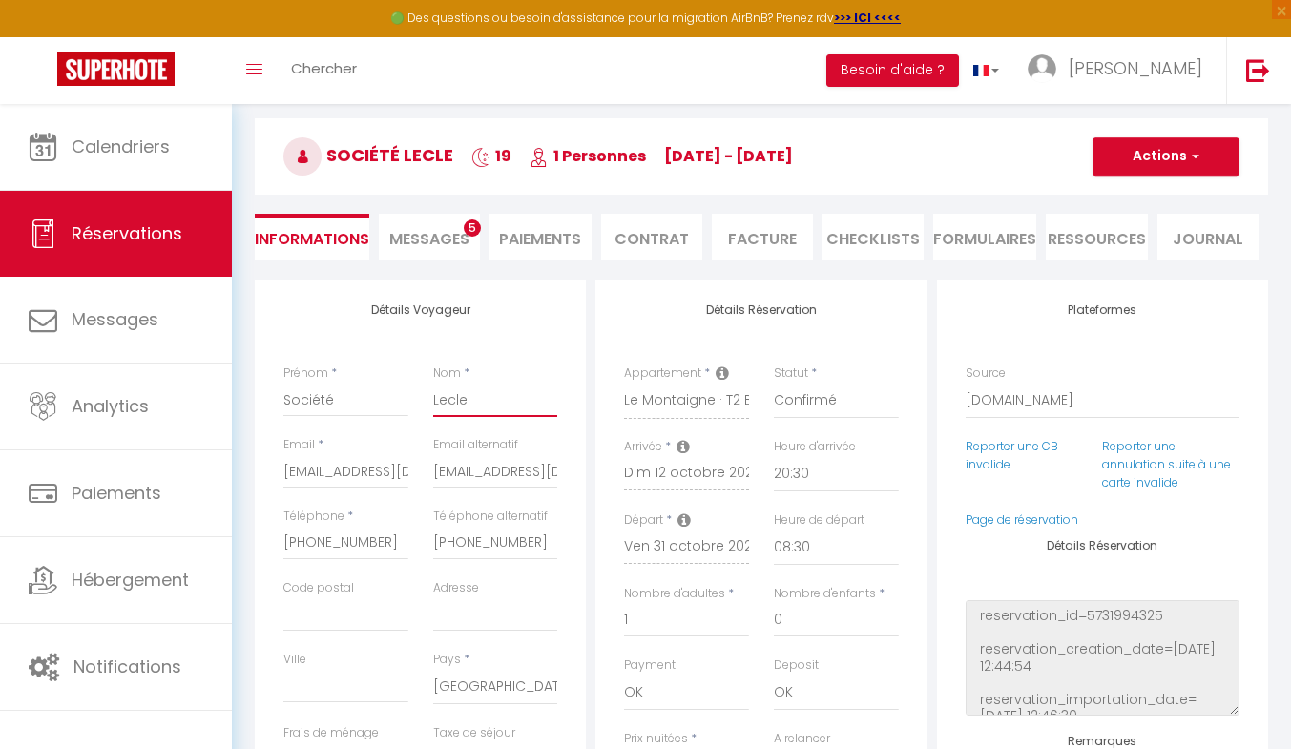
type input "Lecl"
select index
checkbox input "false"
type input "Lec"
select index
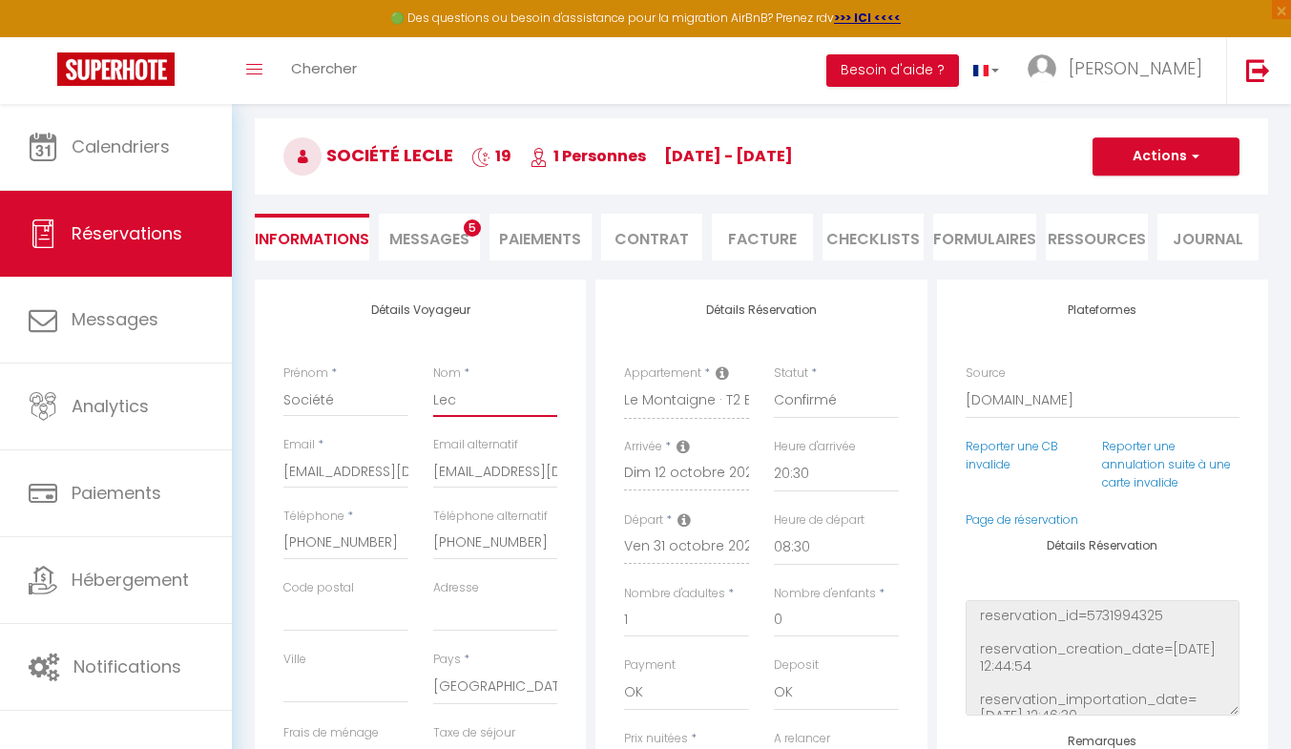
checkbox input "false"
type input "Le"
select index
checkbox input "false"
type input "L"
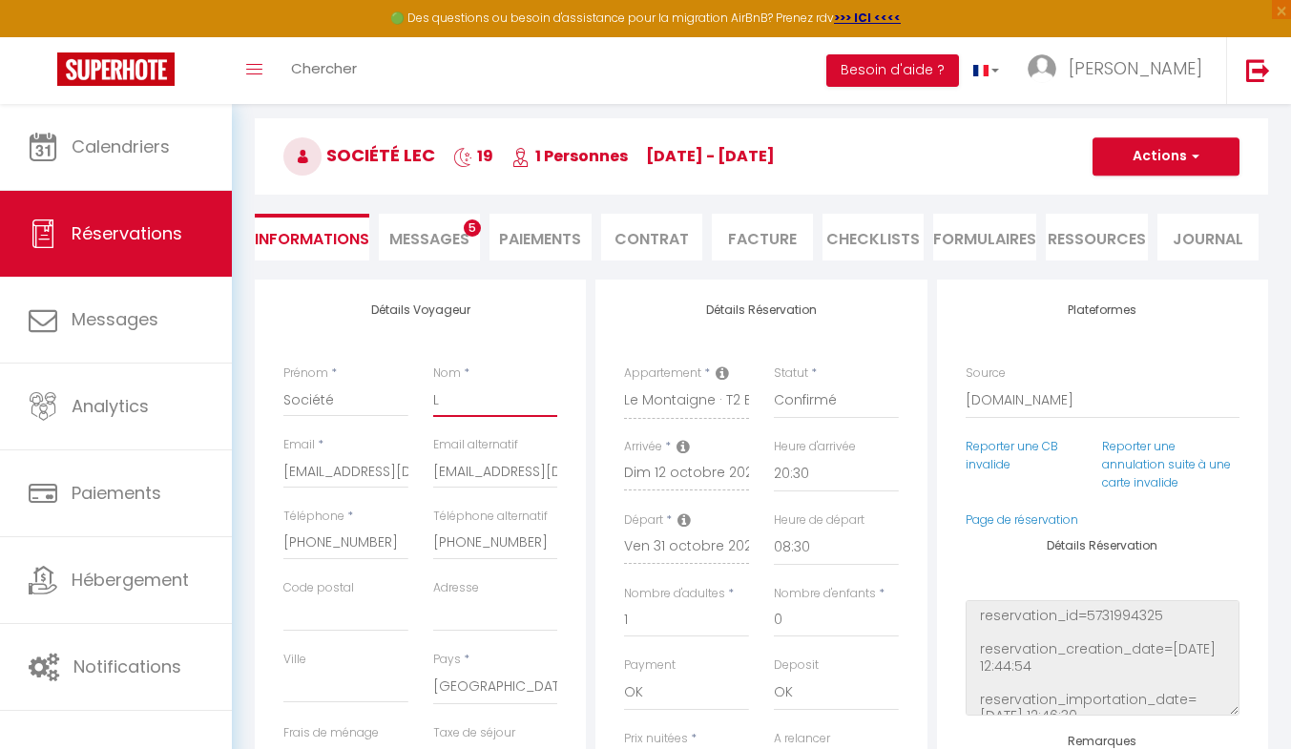
select index
checkbox input "false"
select index
checkbox input "false"
type input "E"
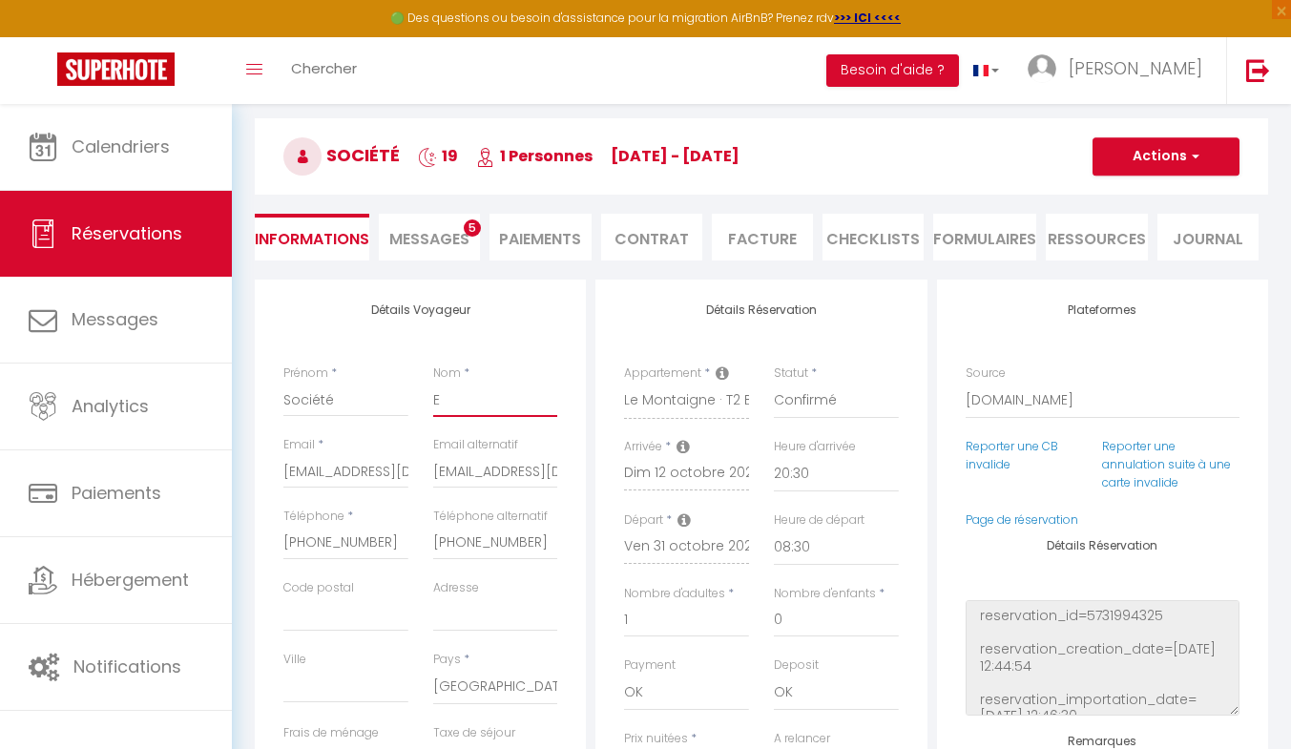
select index
checkbox input "false"
type input "ER"
select index
checkbox input "false"
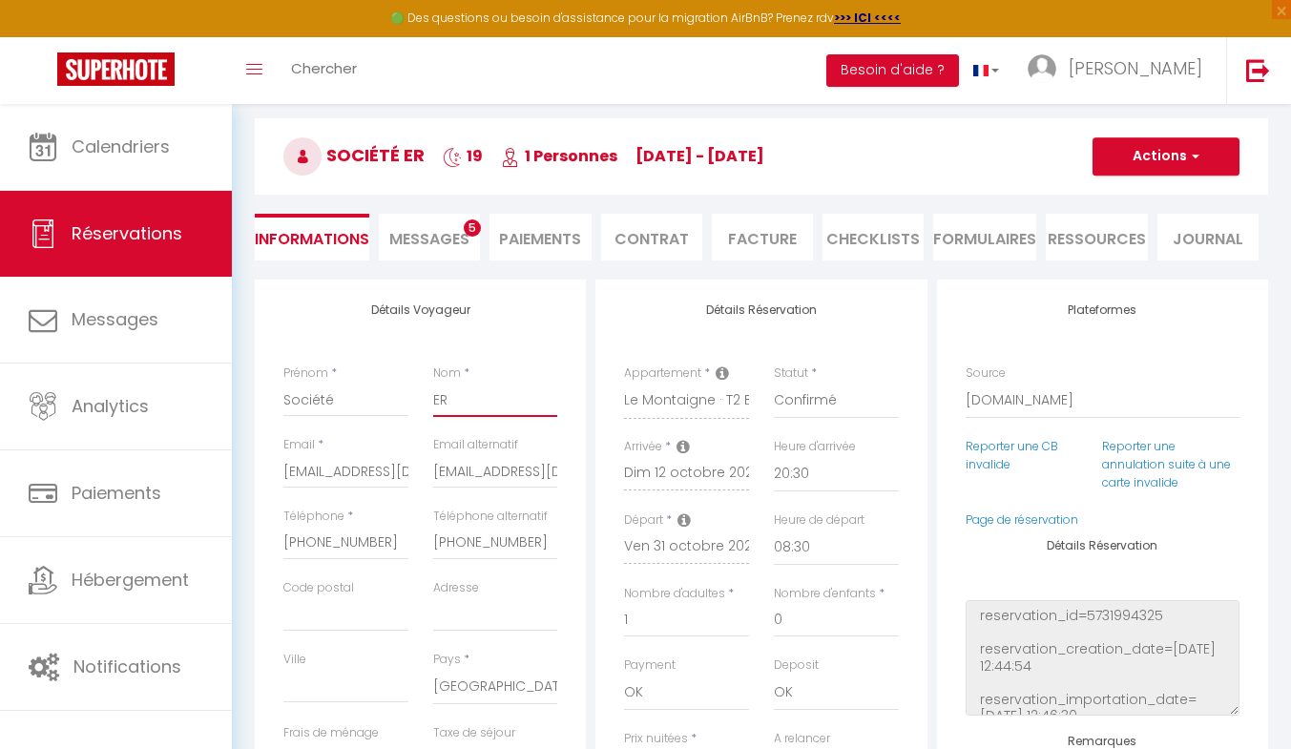
type input "ERS"
select index
checkbox input "false"
type input "ERSS"
select index
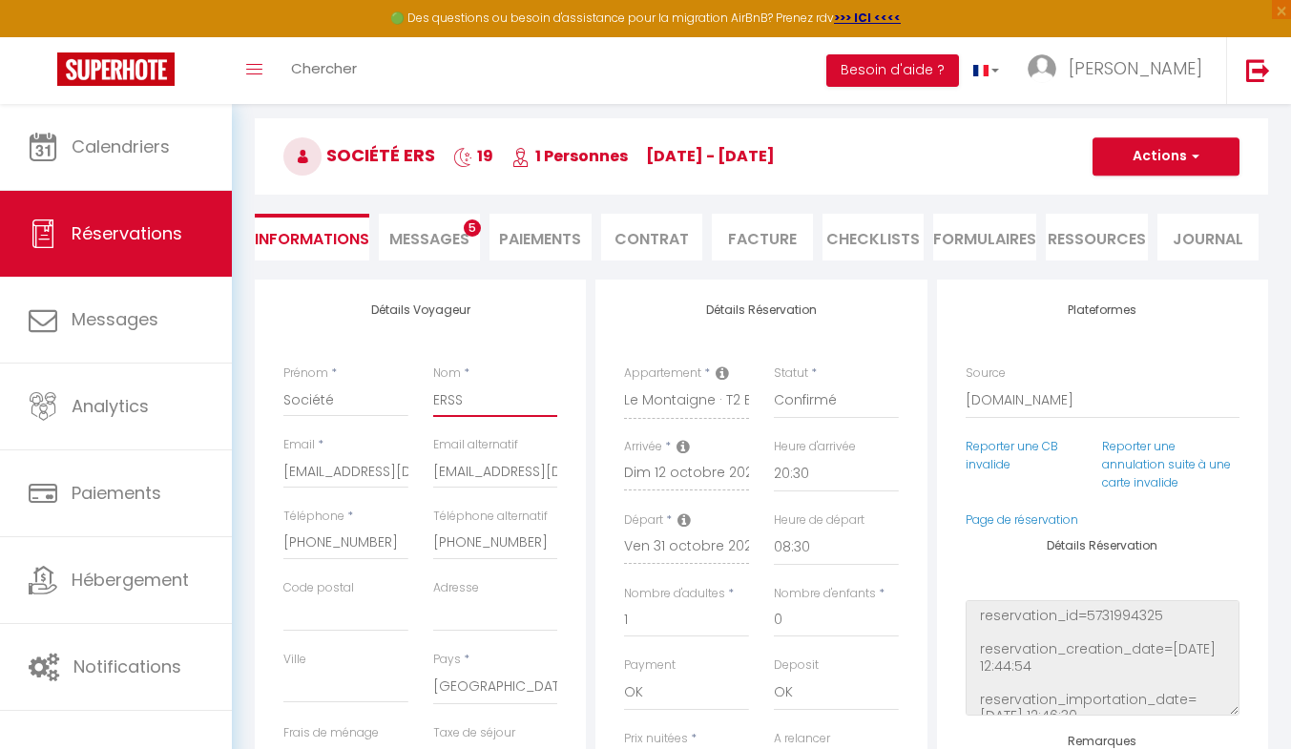
checkbox input "false"
type input "ERSSL"
select index
checkbox input "false"
type input "ERSSL2"
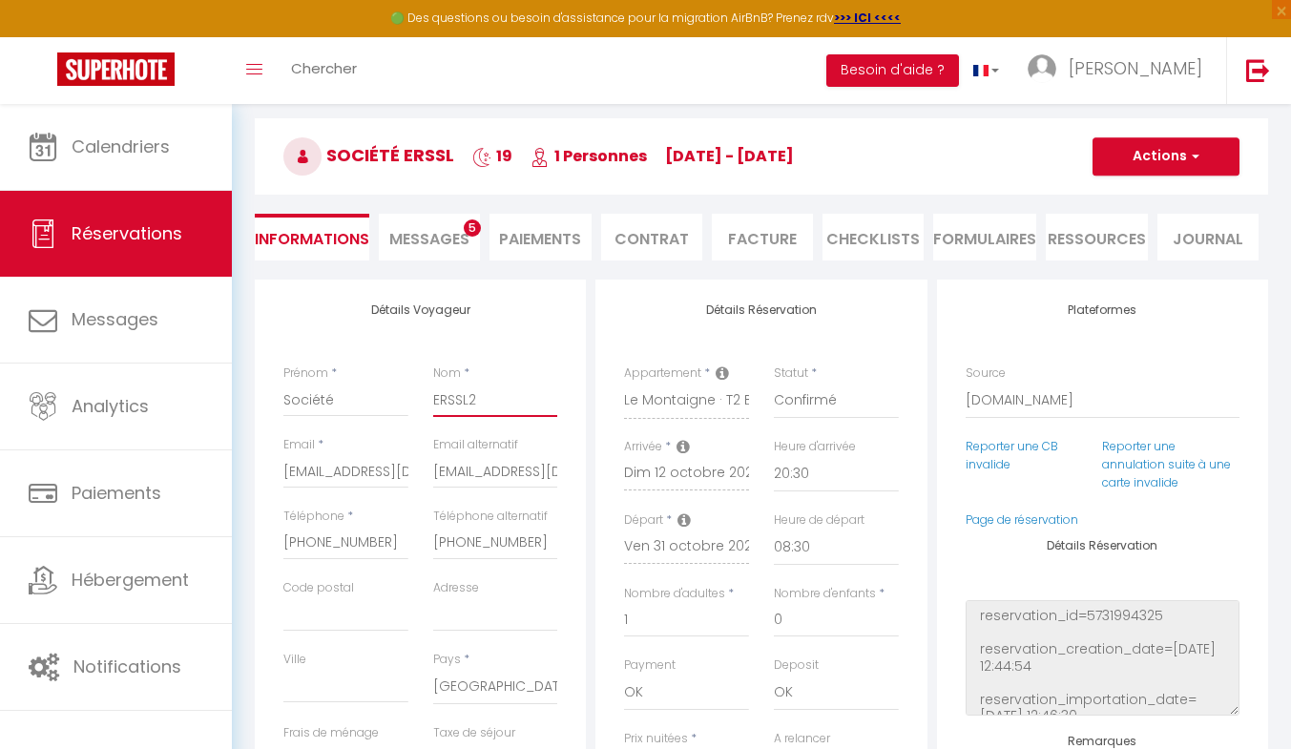
select index
checkbox input "false"
type input "ERSSL27"
select index
checkbox input "false"
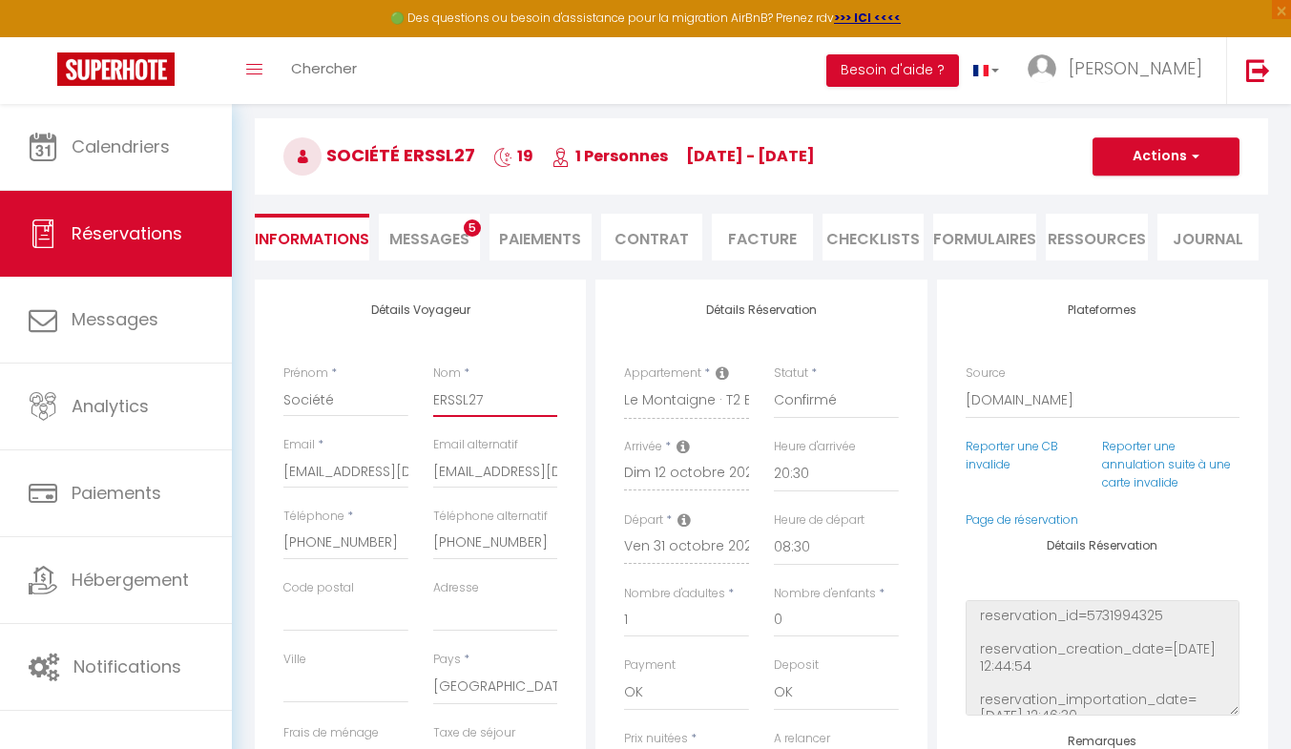
type input "ERSSL27"
click at [405, 472] on input "[EMAIL_ADDRESS][DOMAIN_NAME]" at bounding box center [345, 471] width 125 height 34
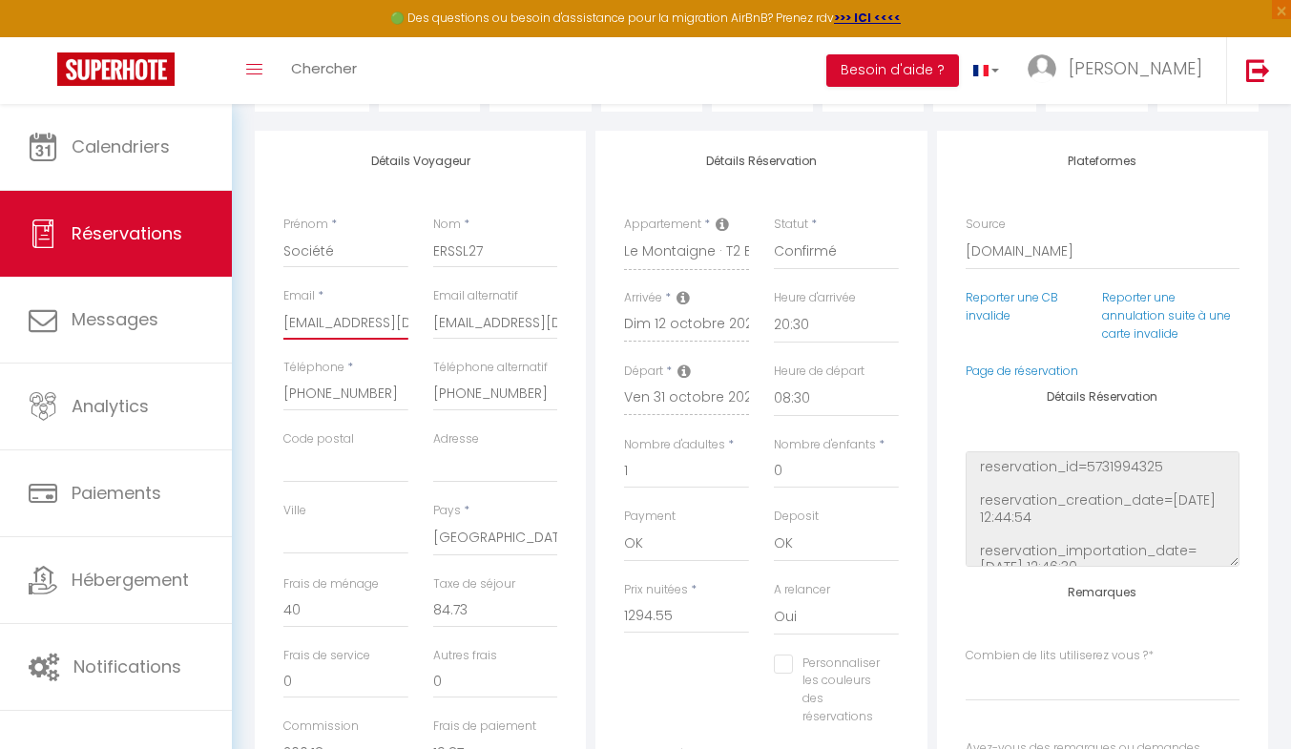
scroll to position [223, 0]
click at [452, 454] on input "Adresse" at bounding box center [495, 464] width 125 height 34
type input "1"
select index
checkbox input "false"
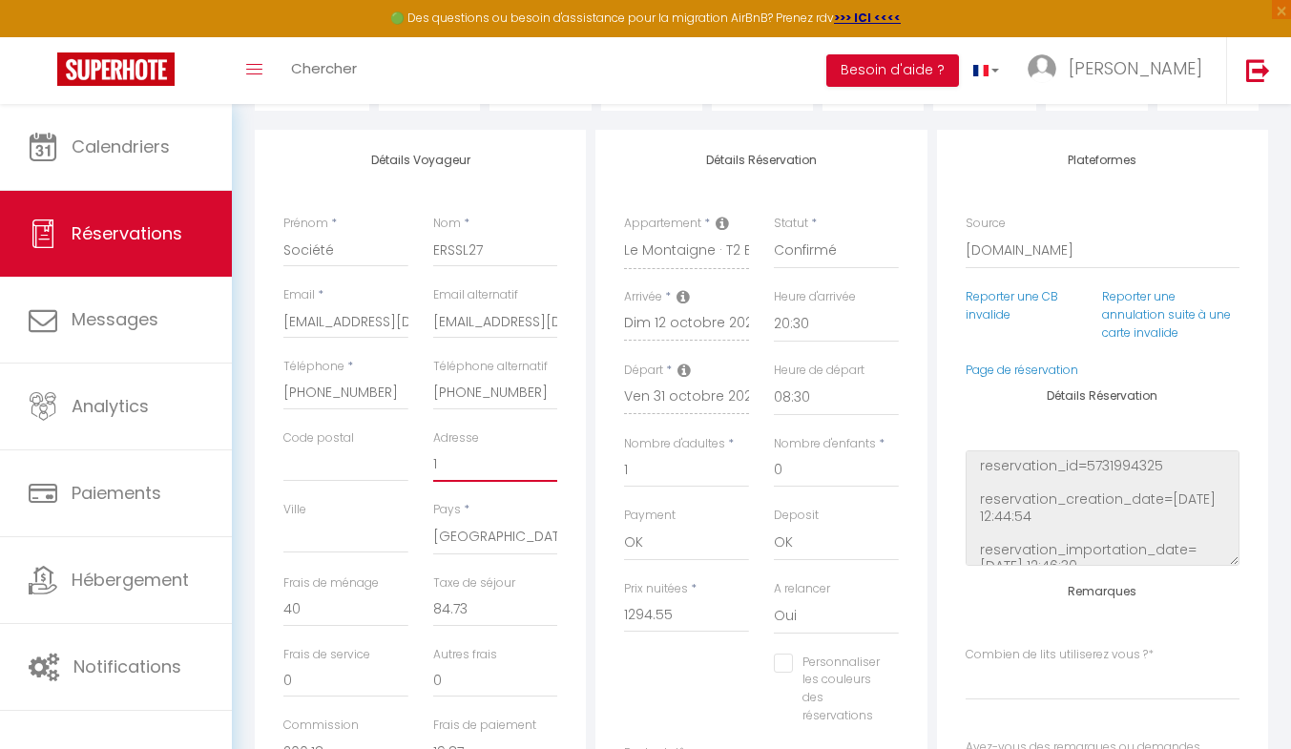
type input "12"
select index
checkbox input "false"
type input "12"
select index
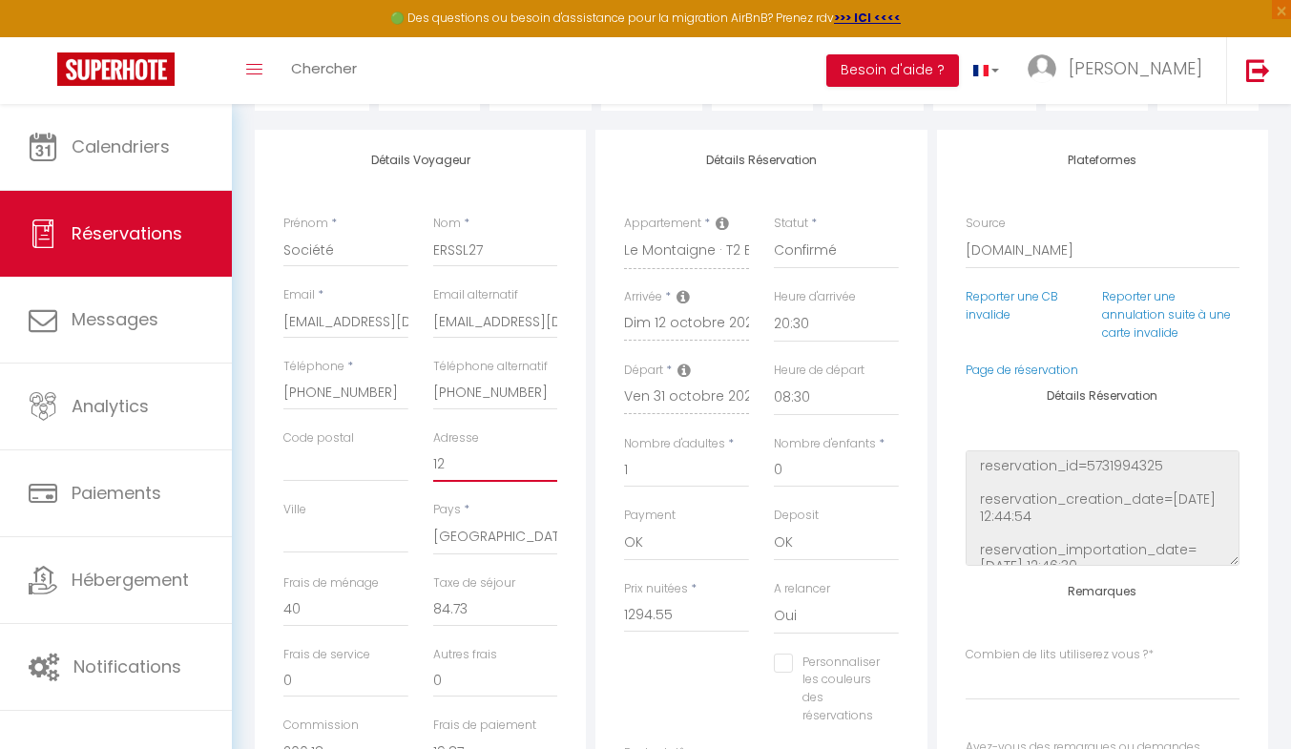
checkbox input "false"
type input "12 b"
select index
checkbox input "false"
type input "12 bo"
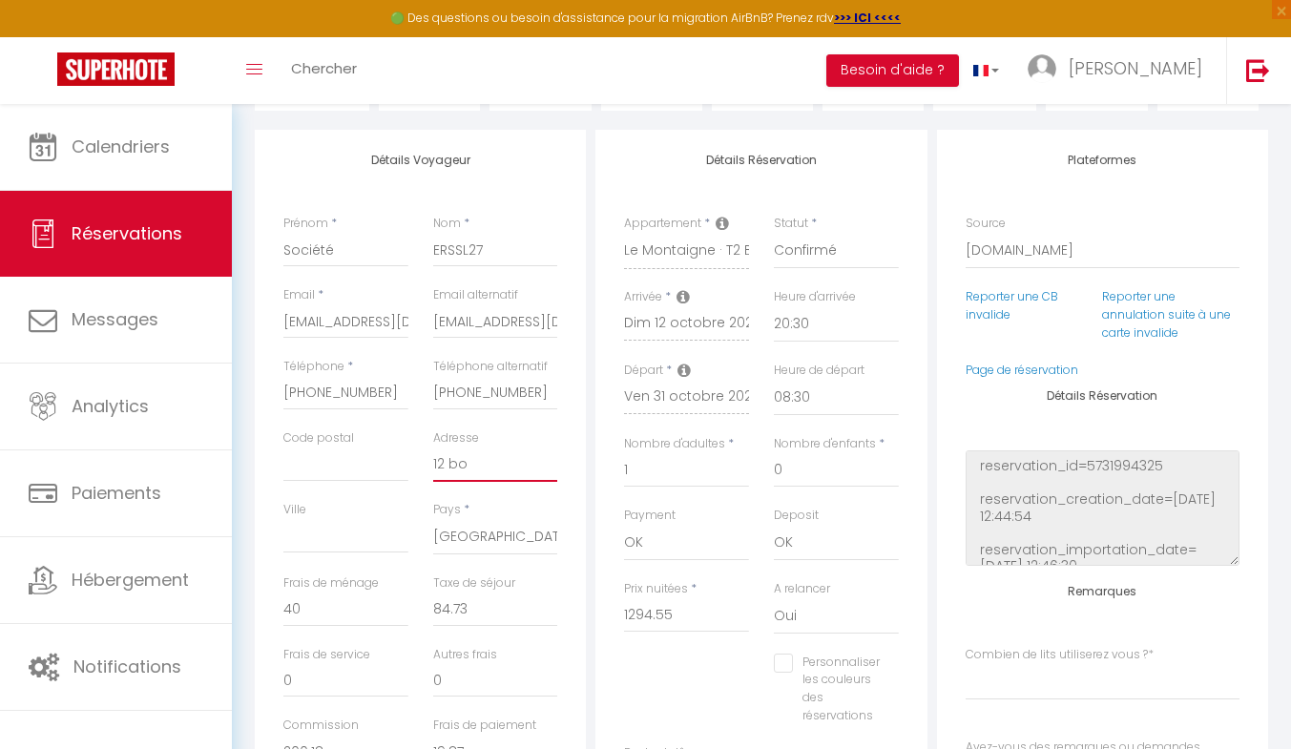
select index
checkbox input "false"
type input "12 bou"
select index
checkbox input "false"
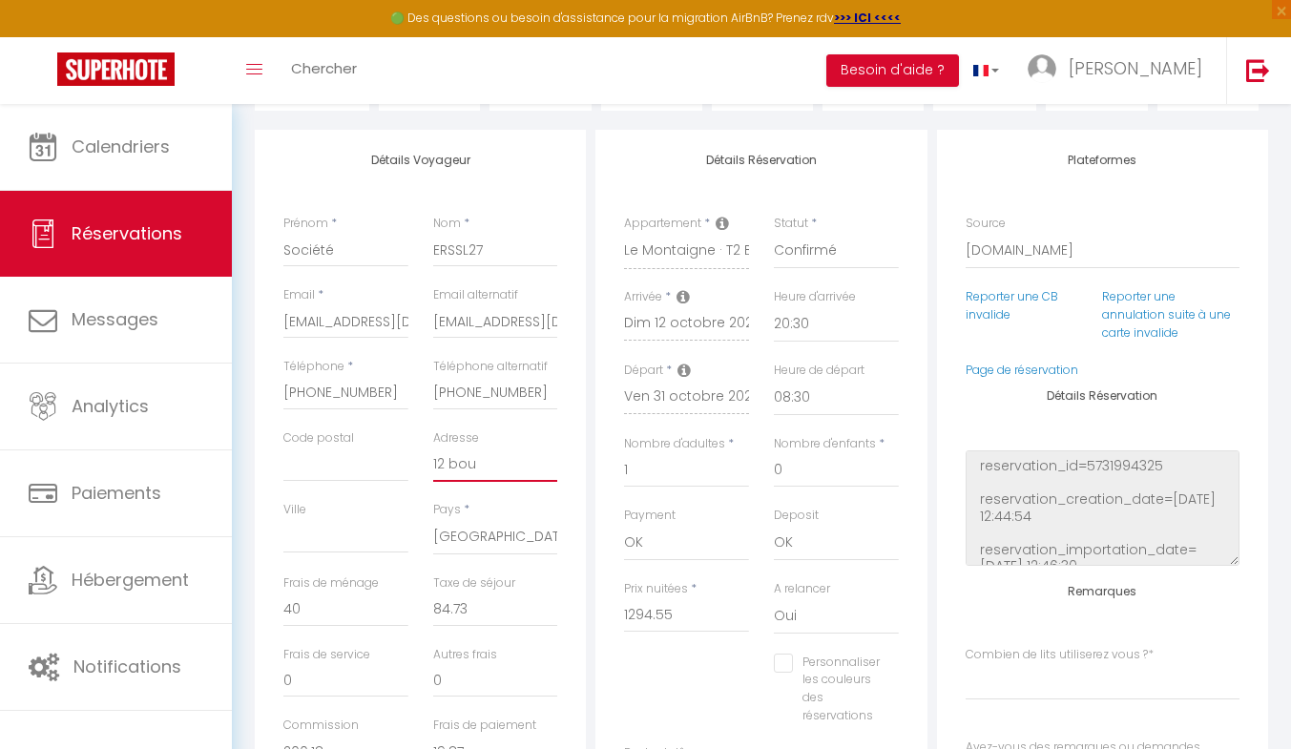
type input "12 boul"
select index
checkbox input "false"
type input "12 boule"
select index
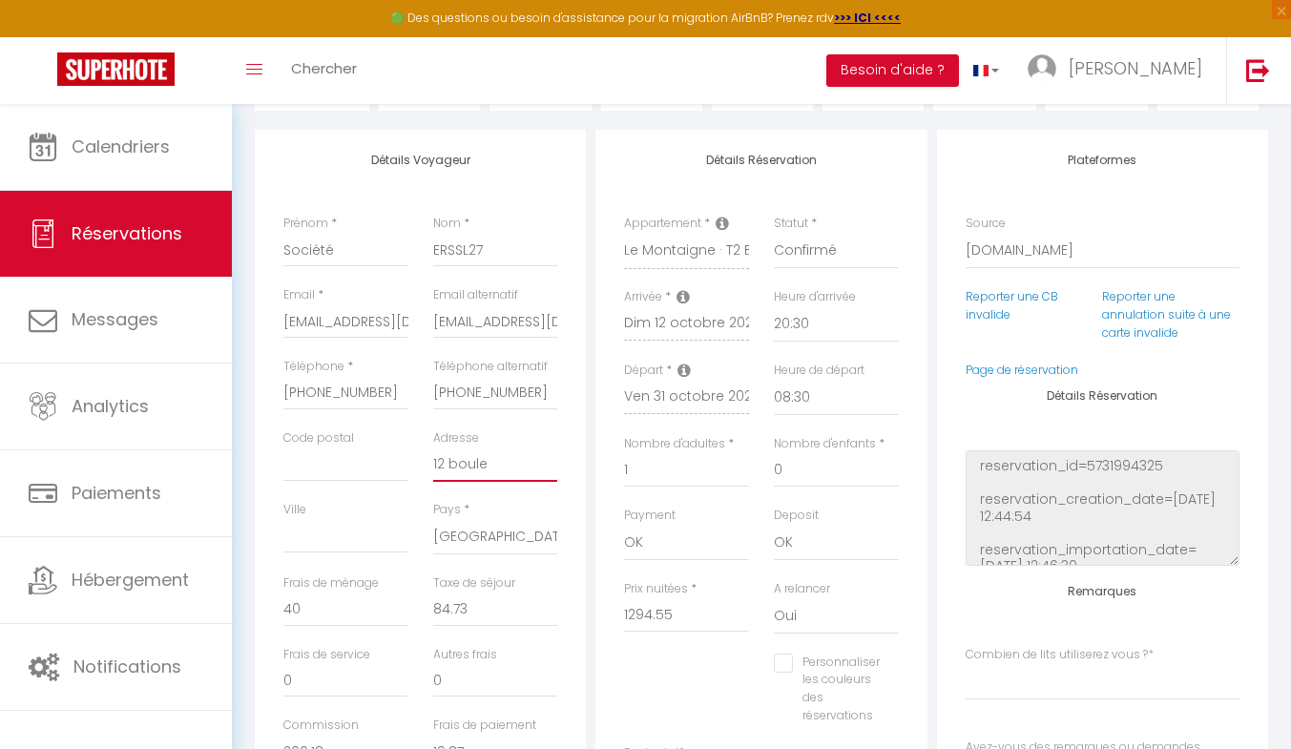
checkbox input "false"
type input "12 boulev"
select index
checkbox input "false"
type input "12 bouleva"
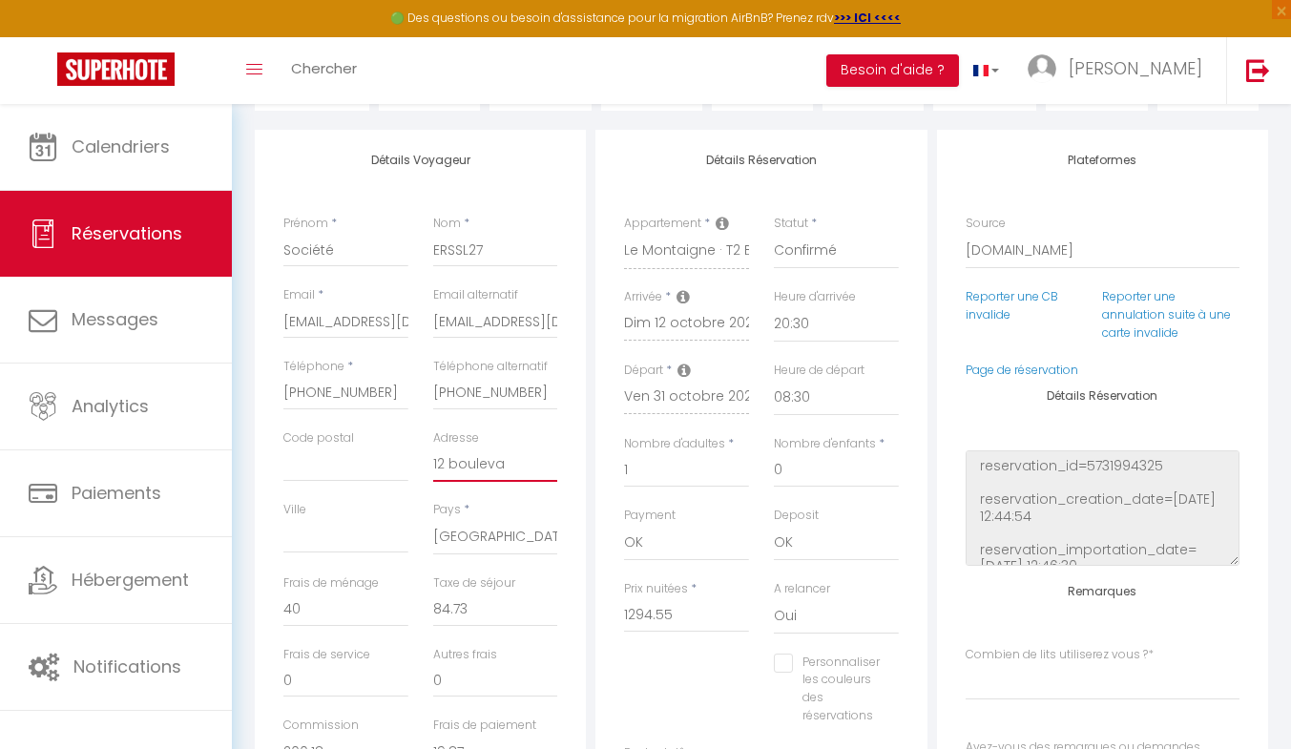
select index
checkbox input "false"
type input "12 boulevar"
select index
checkbox input "false"
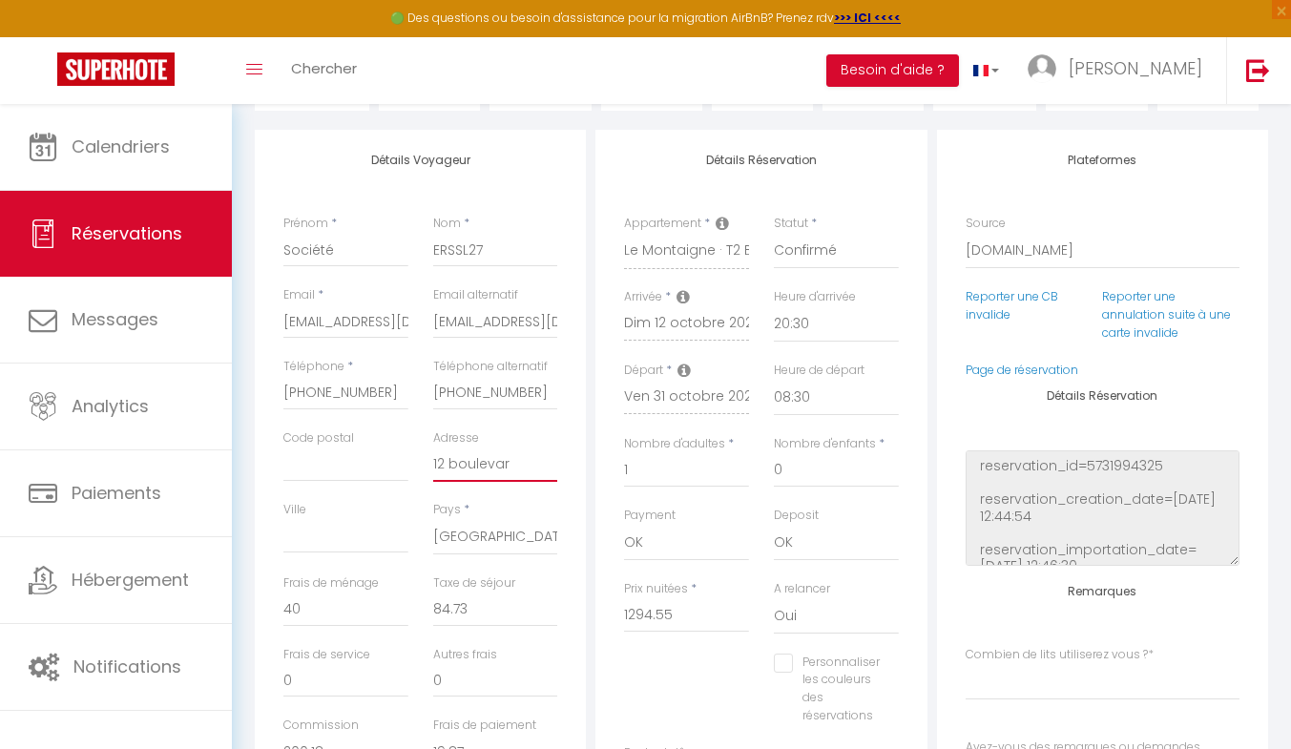
type input "[STREET_ADDRESS]"
select index
checkbox input "false"
type input "[STREET_ADDRESS]"
select index
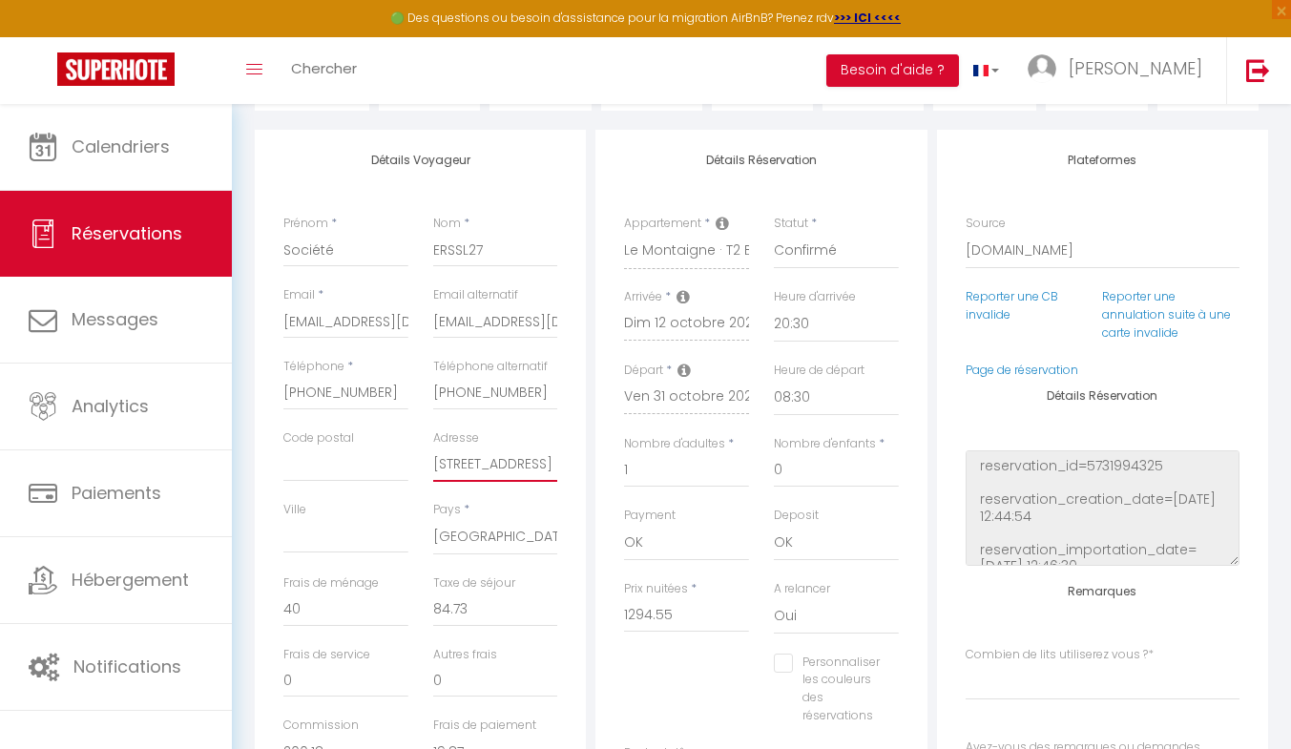
checkbox input "false"
type input "[STREET_ADDRESS]"
select index
checkbox input "false"
type input "[STREET_ADDRESS]"
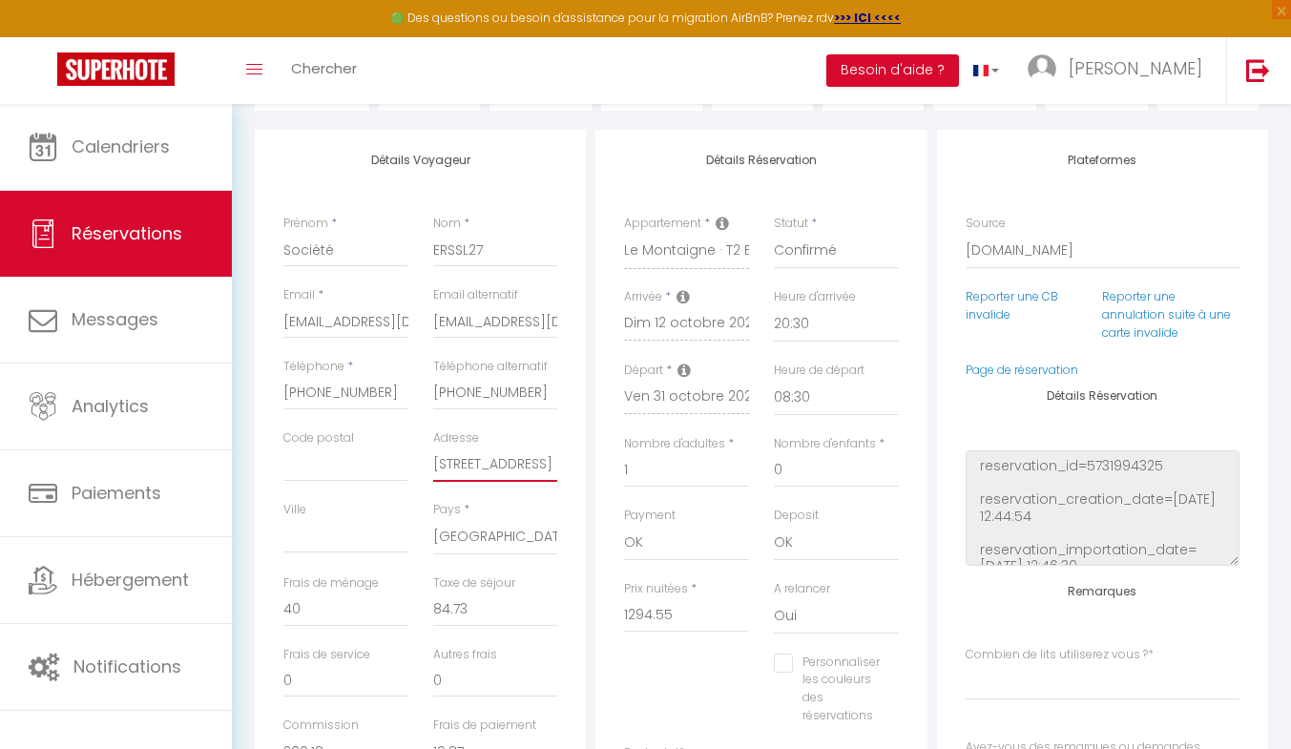
select index
checkbox input "false"
type input "[STREET_ADDRESS]"
select index
checkbox input "false"
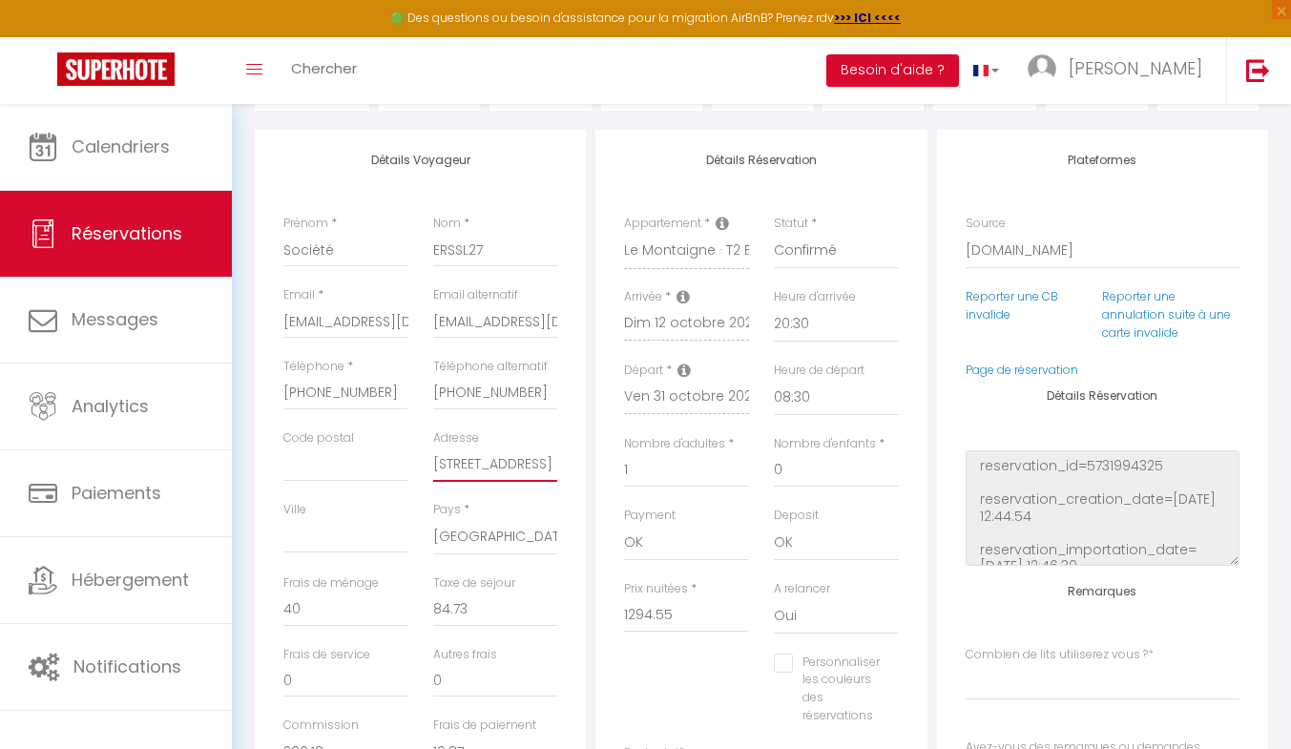
type input "[STREET_ADDRESS]"
select index
checkbox input "false"
type input "[STREET_ADDRESS]"
select index
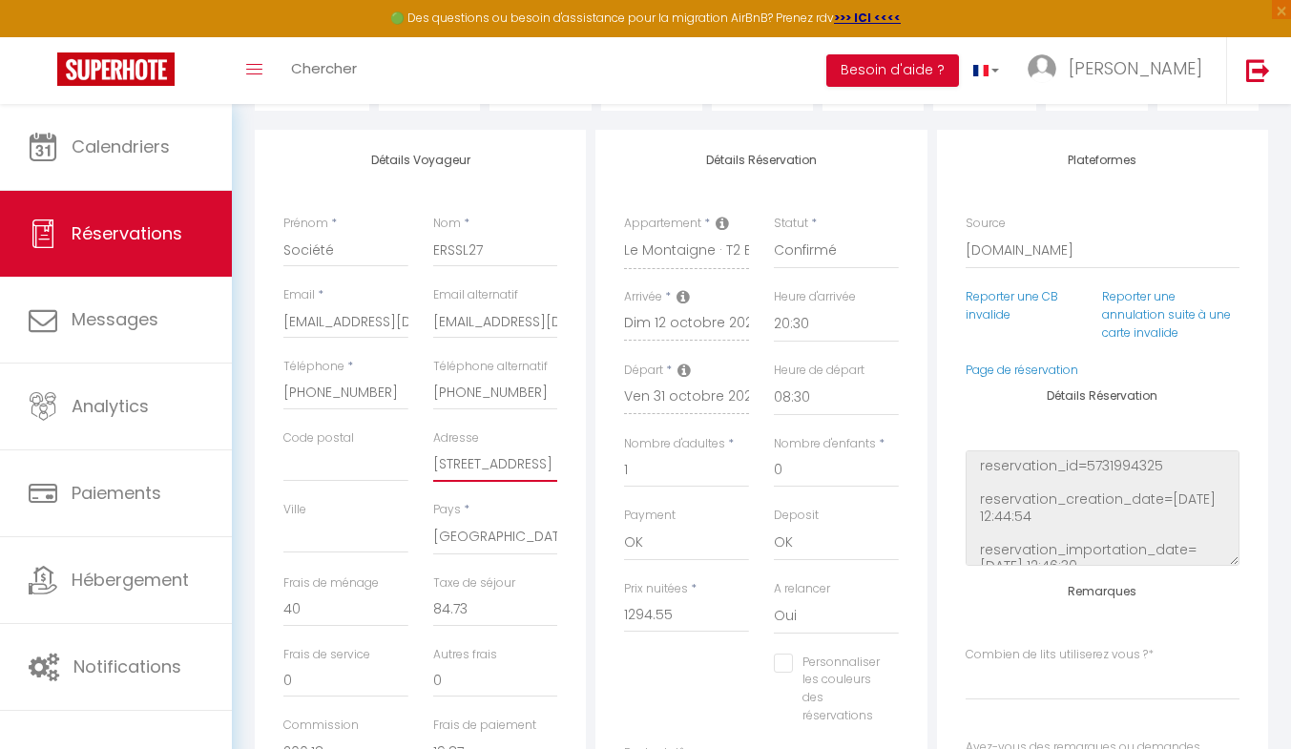
checkbox input "false"
type input "[STREET_ADDRESS]"
select index
checkbox input "false"
type input "[STREET_ADDRESS]"
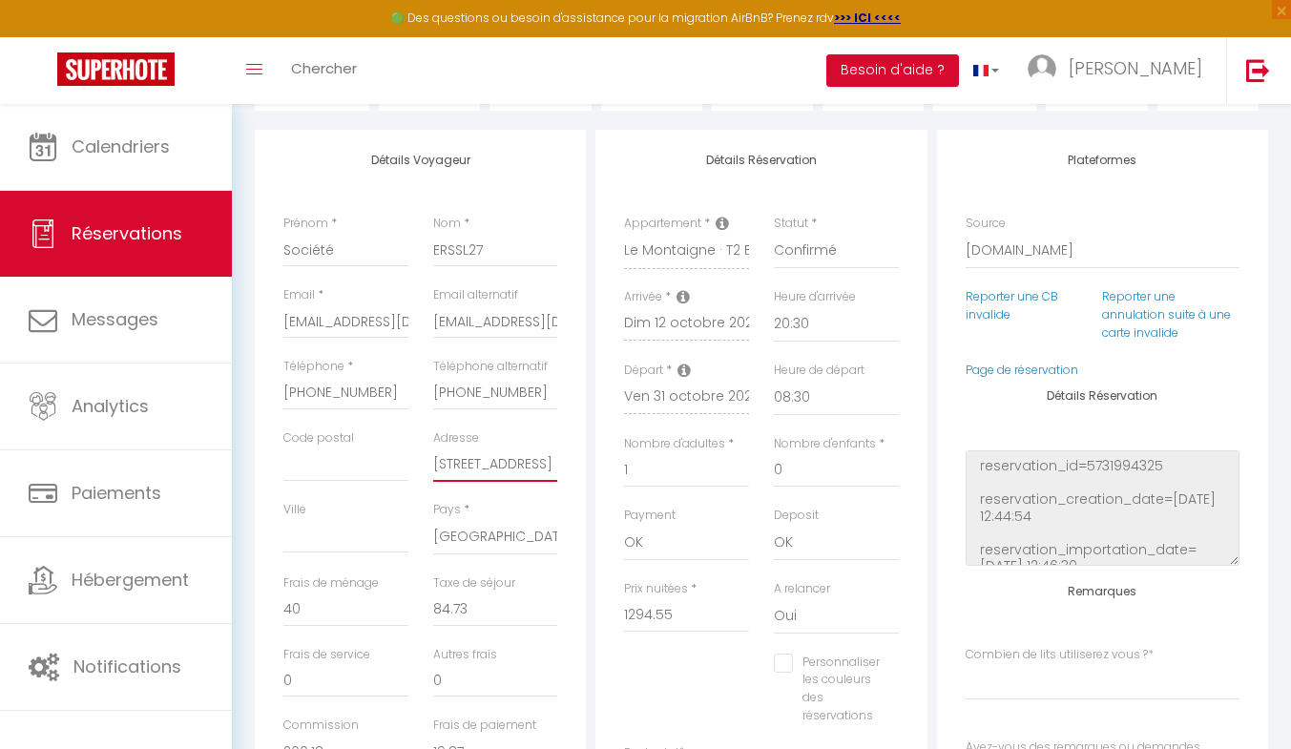
select index
checkbox input "false"
type input "[STREET_ADDRESS][PERSON_NAME]"
select index
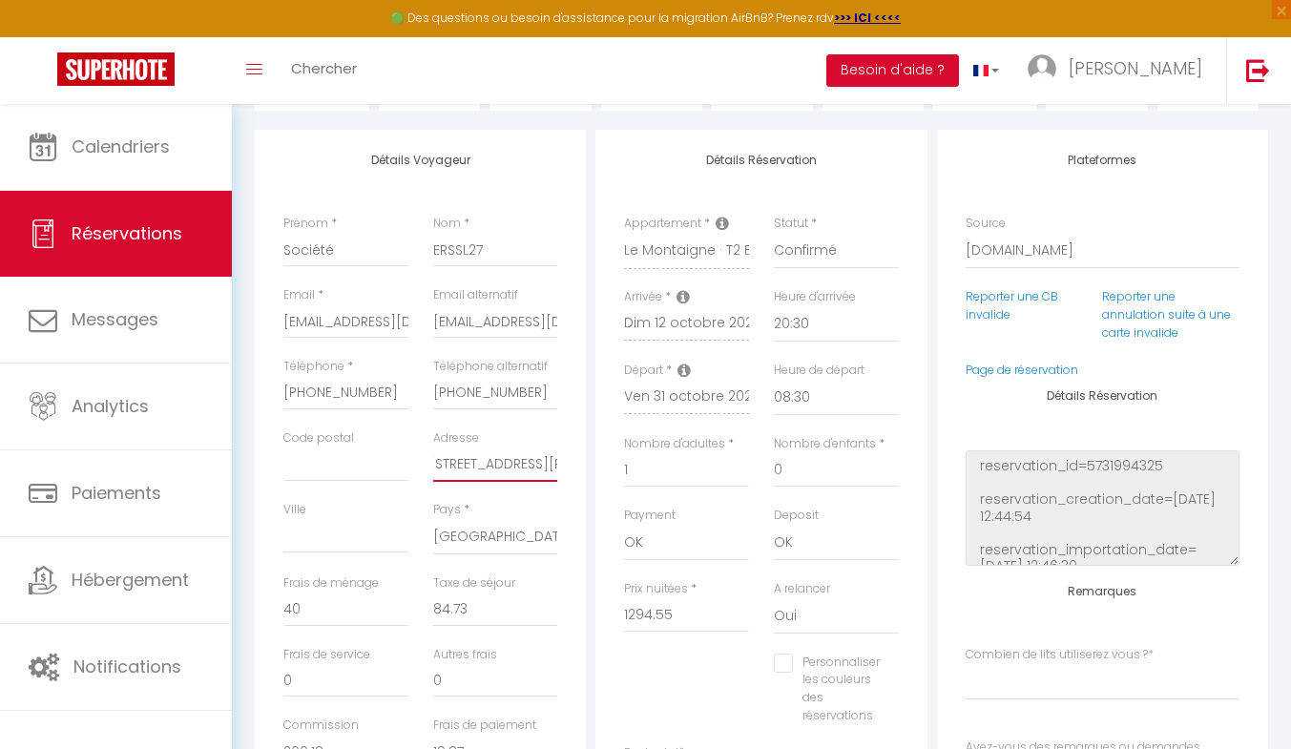
checkbox input "false"
type input "[STREET_ADDRESS][PERSON_NAME]"
select index
checkbox input "false"
type input "[STREET_ADDRESS][PERSON_NAME]"
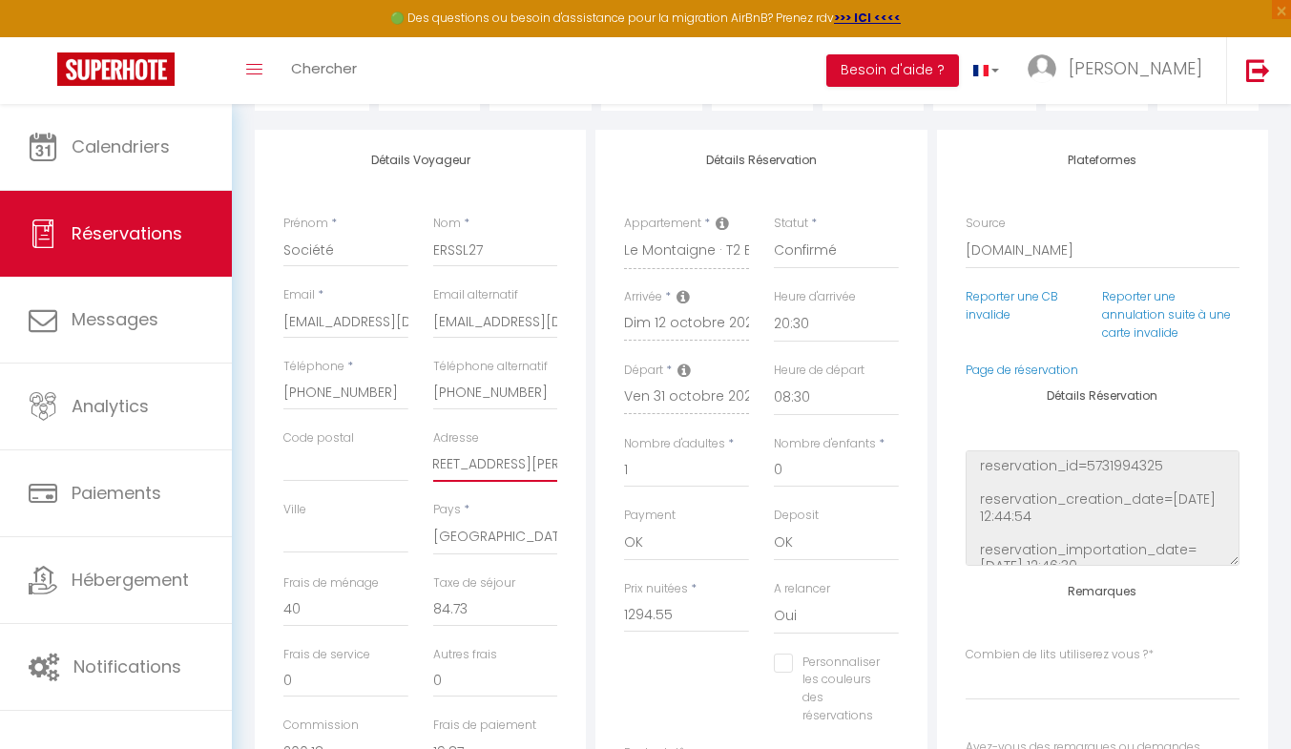
select index
checkbox input "false"
type input "[STREET_ADDRESS][PERSON_NAME]"
select index
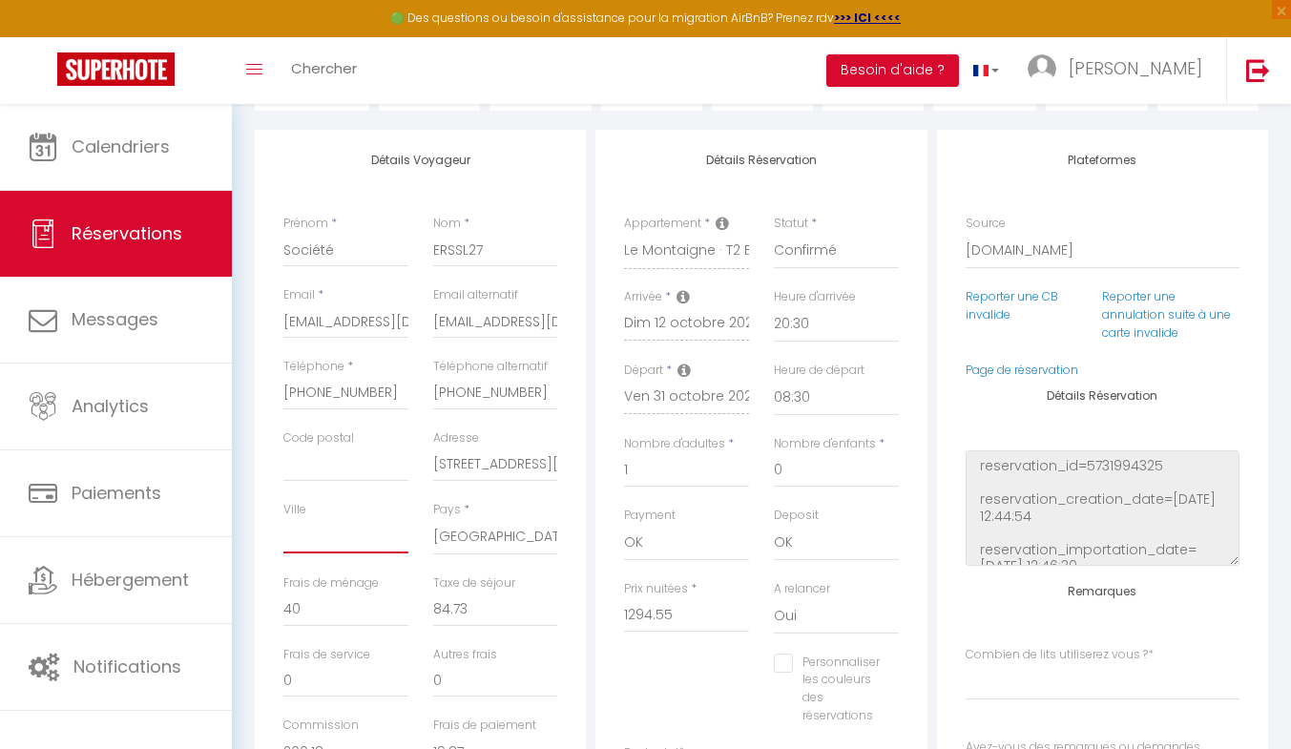
click at [325, 537] on input "Ville" at bounding box center [345, 536] width 125 height 34
click at [334, 464] on input "Code postal" at bounding box center [345, 464] width 125 height 34
click at [303, 458] on input "Code postal" at bounding box center [345, 464] width 125 height 34
click at [332, 536] on input "78200" at bounding box center [345, 536] width 125 height 34
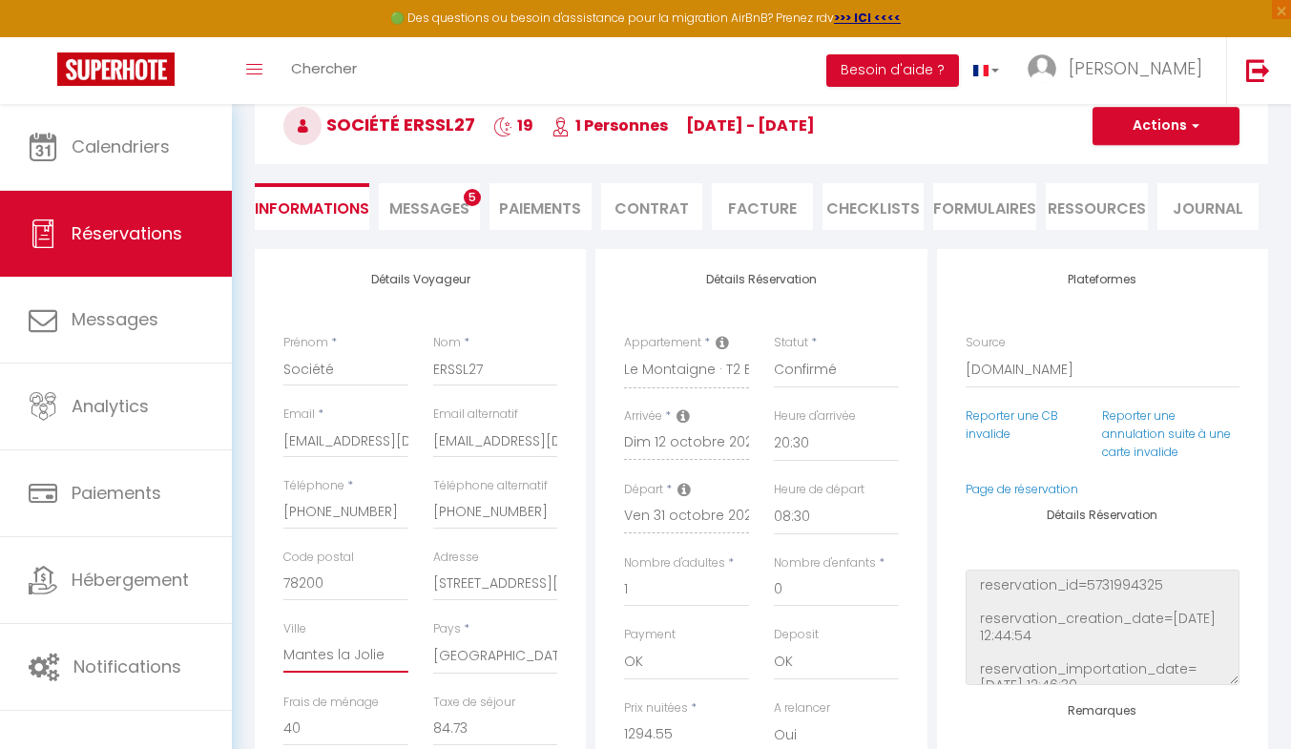
scroll to position [85, 0]
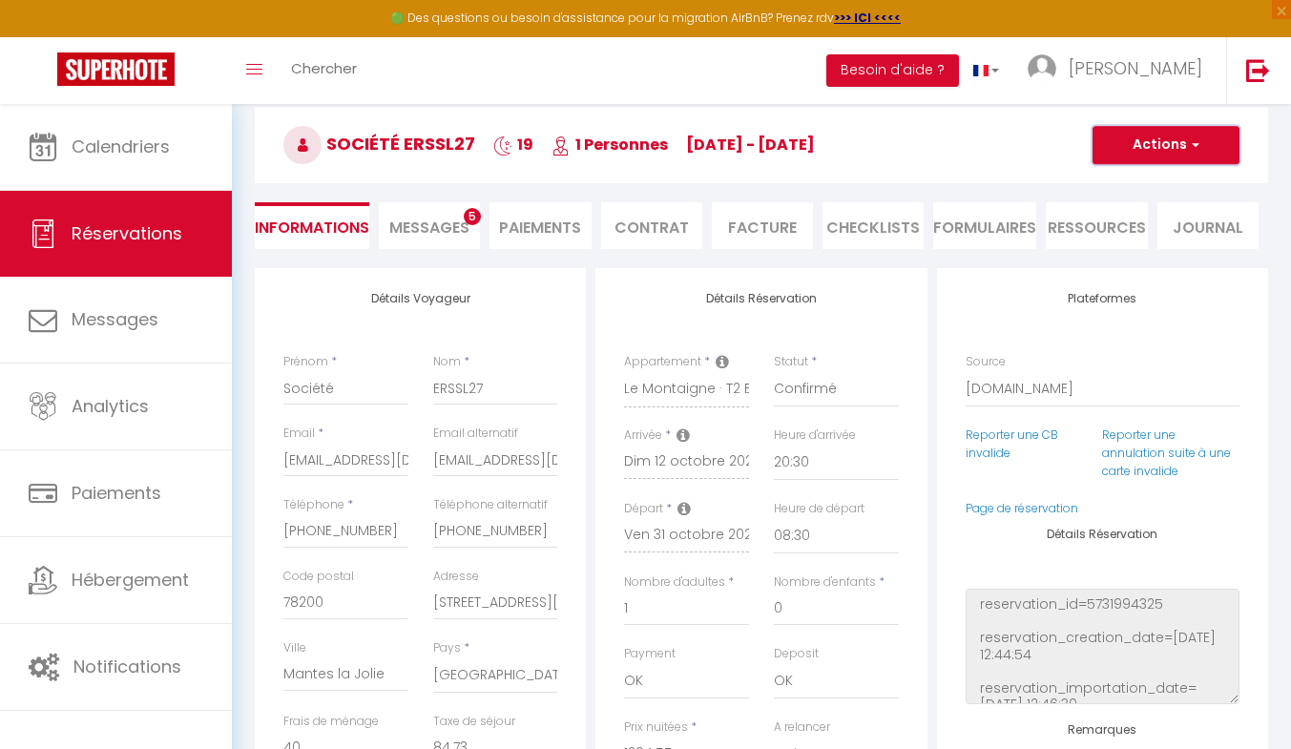
click at [1146, 154] on button "Actions" at bounding box center [1165, 145] width 147 height 38
click at [1123, 188] on link "Enregistrer" at bounding box center [1146, 187] width 151 height 25
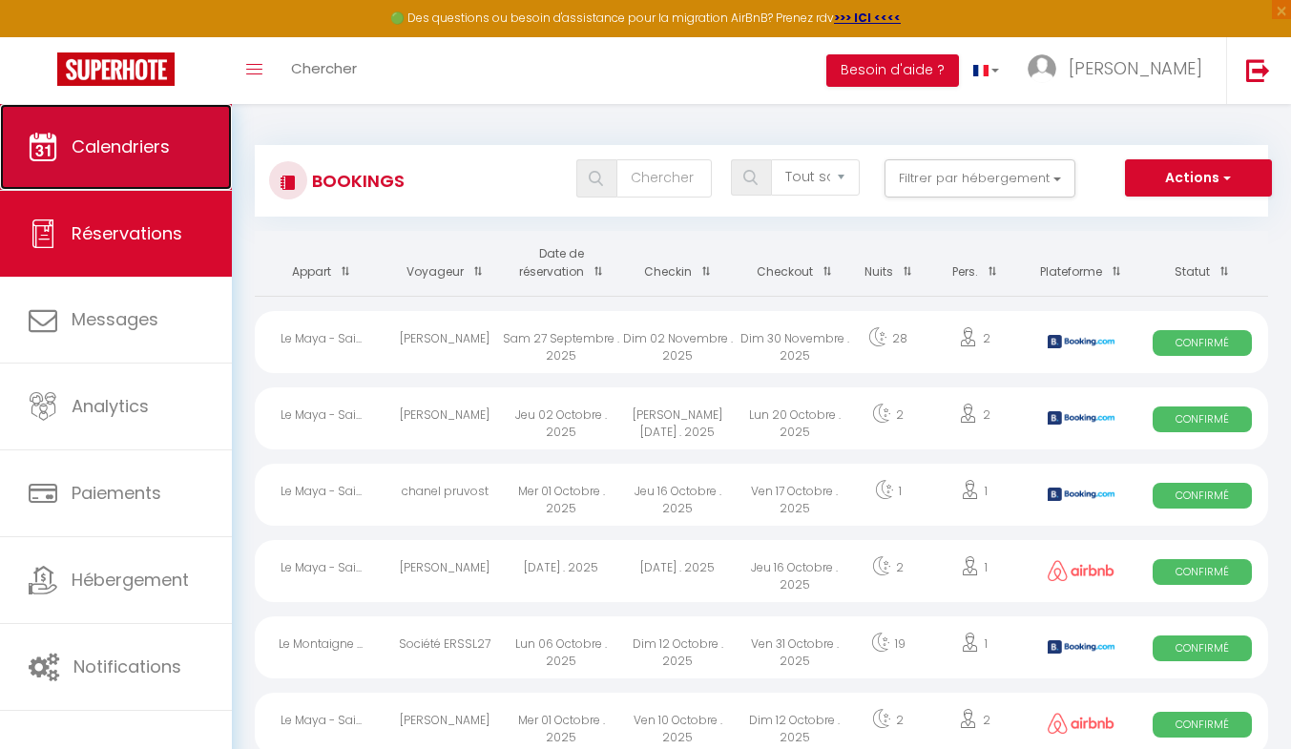
click at [155, 155] on span "Calendriers" at bounding box center [121, 147] width 98 height 24
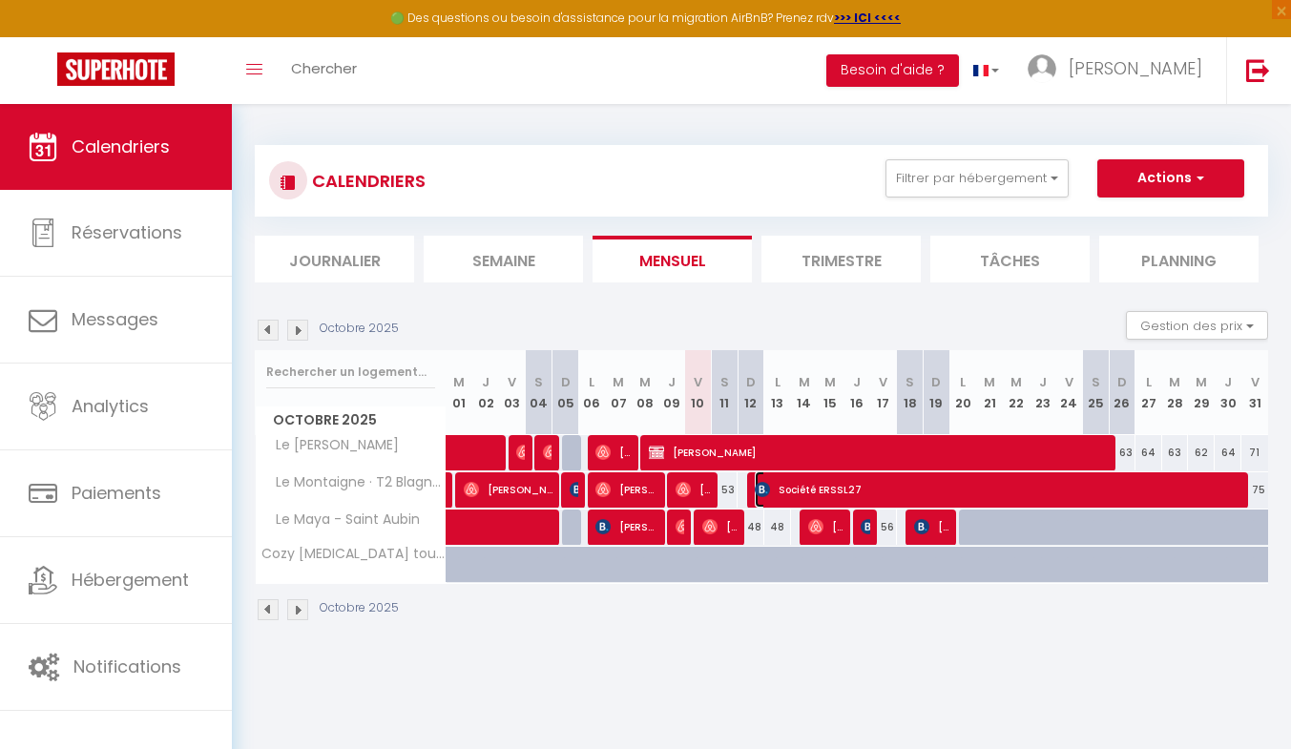
click at [826, 487] on span "Société ERSSL27" at bounding box center [999, 489] width 489 height 36
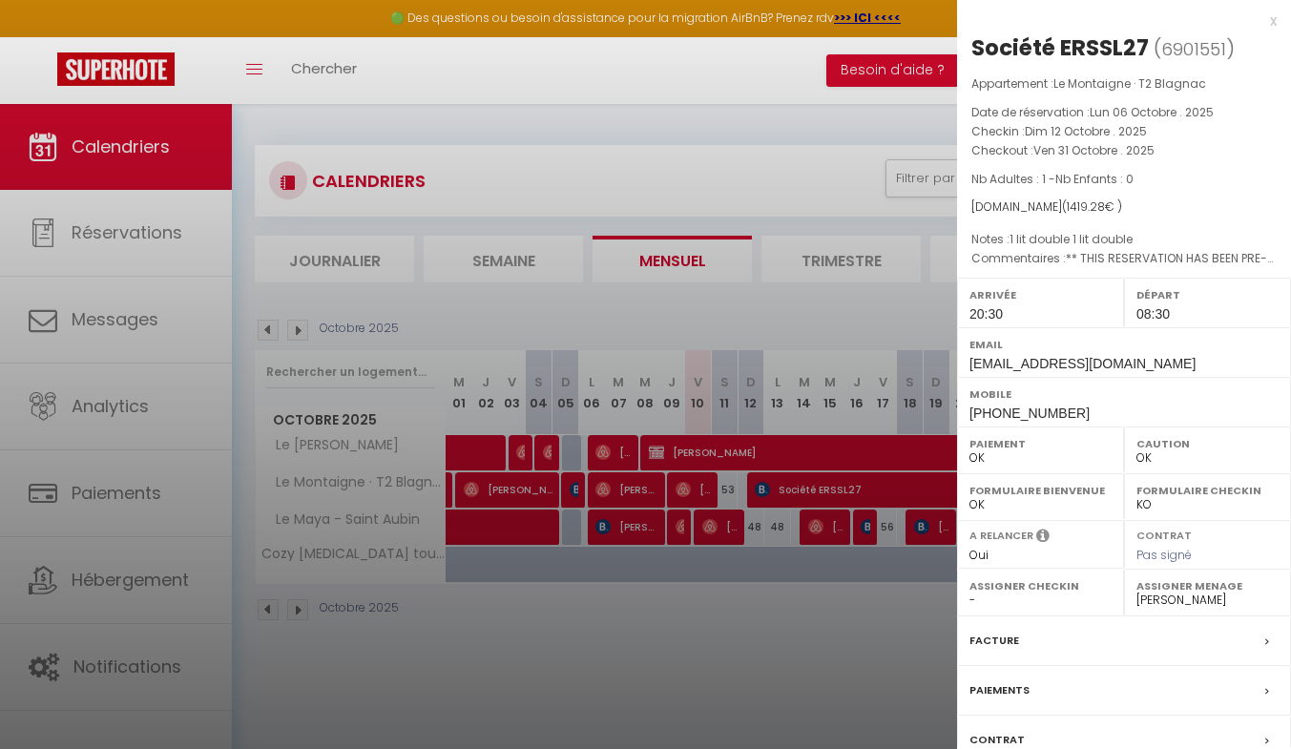
click at [1023, 642] on div "Facture" at bounding box center [1124, 641] width 334 height 50
